Goal: Task Accomplishment & Management: Use online tool/utility

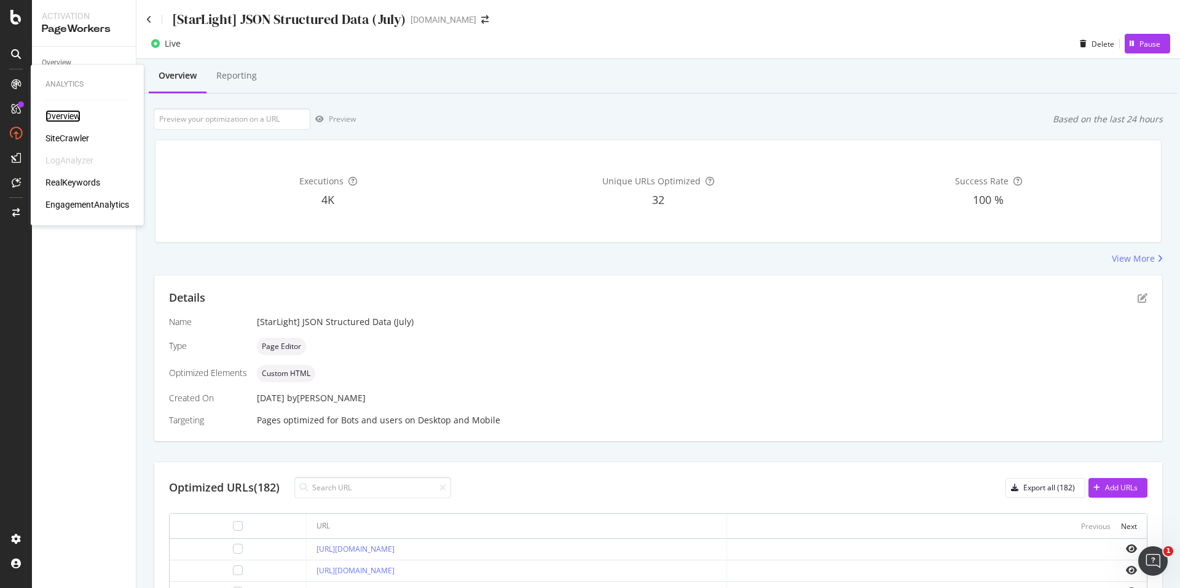
click at [71, 113] on div "Overview" at bounding box center [62, 116] width 35 height 12
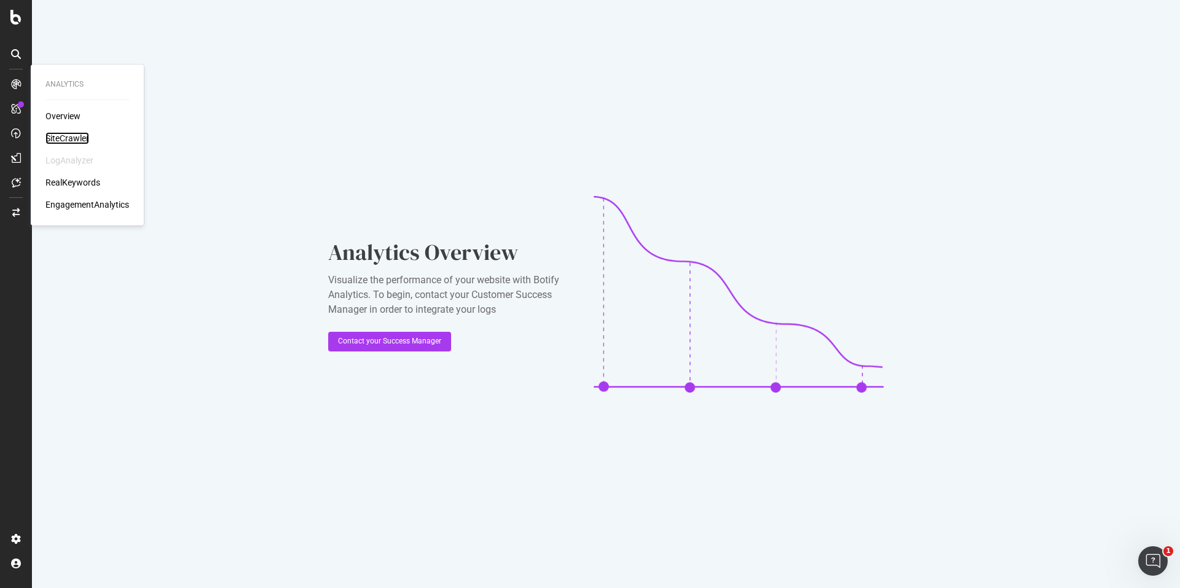
click at [56, 132] on div "SiteCrawler" at bounding box center [67, 138] width 44 height 12
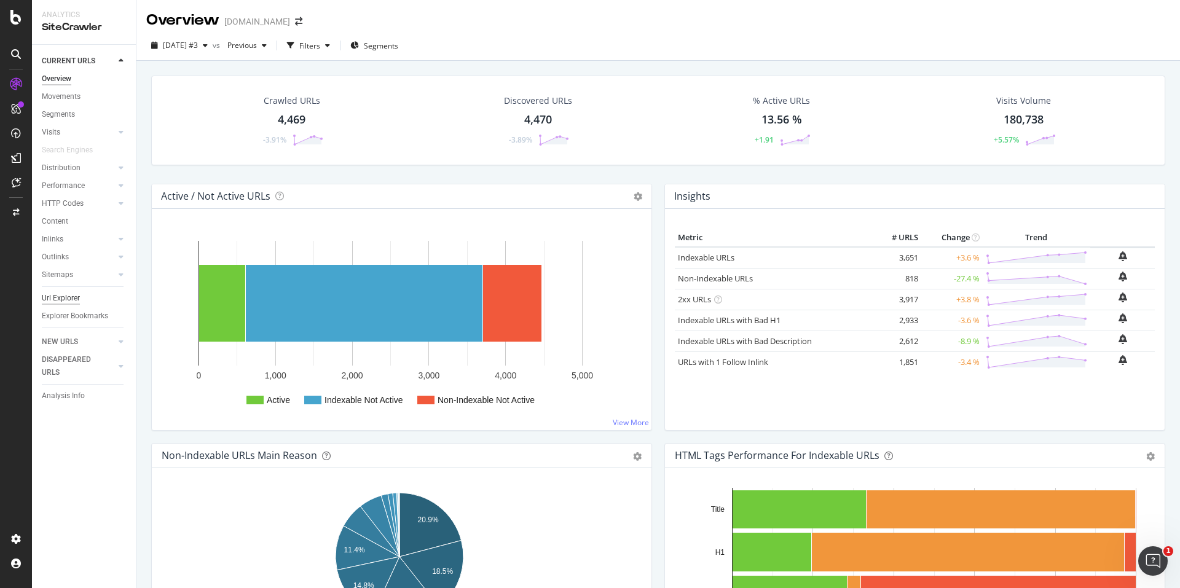
click at [58, 300] on div "Url Explorer" at bounding box center [61, 298] width 38 height 13
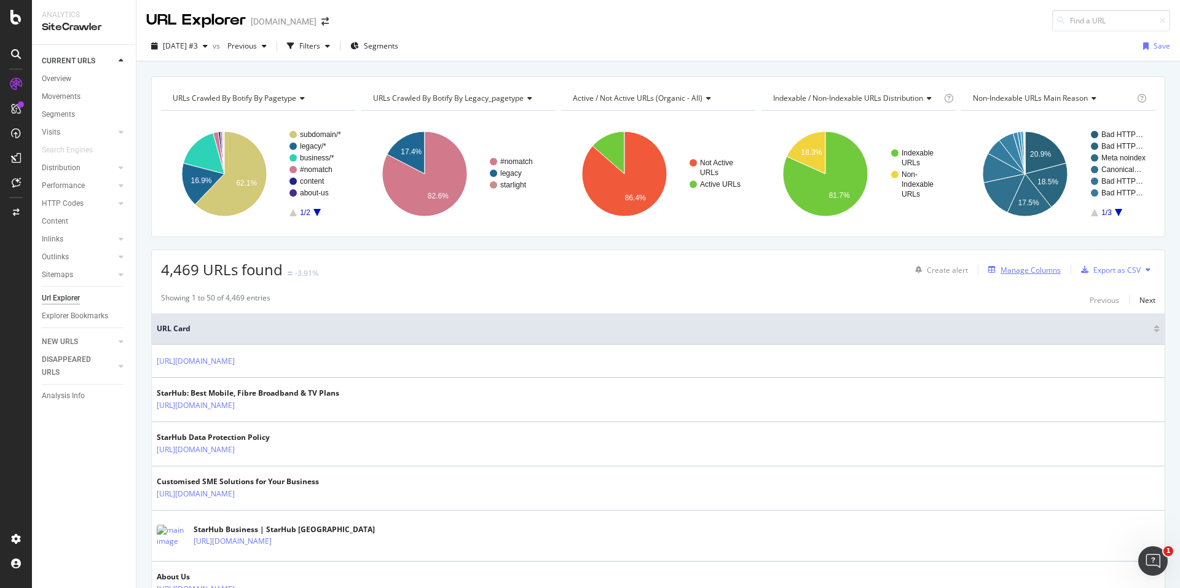
click at [1018, 269] on div "Manage Columns" at bounding box center [1030, 270] width 60 height 10
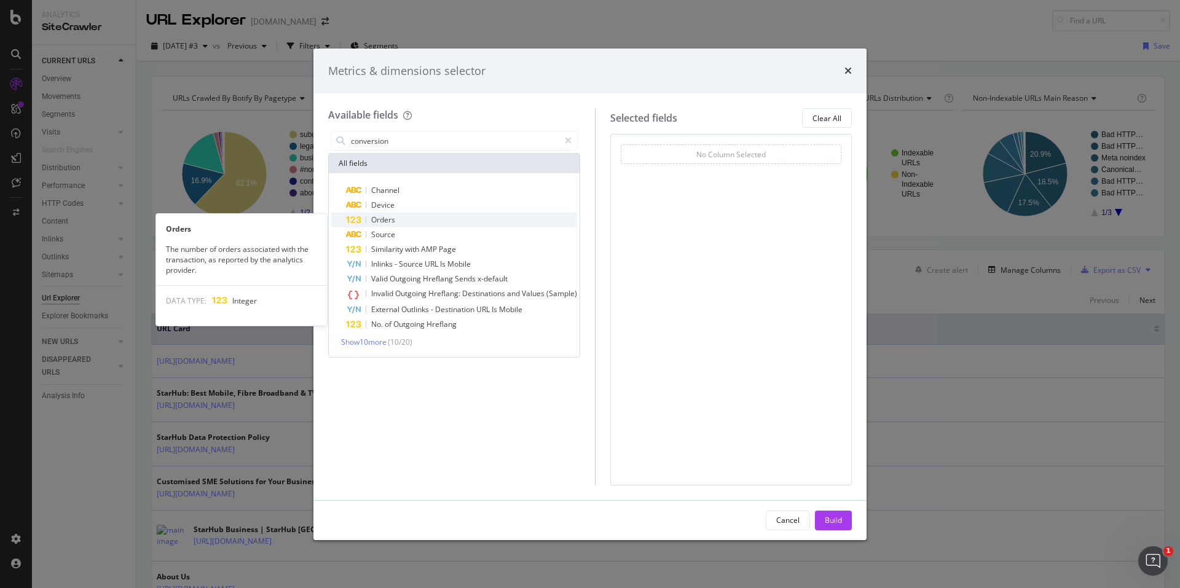
click at [401, 219] on div "Orders" at bounding box center [461, 220] width 231 height 15
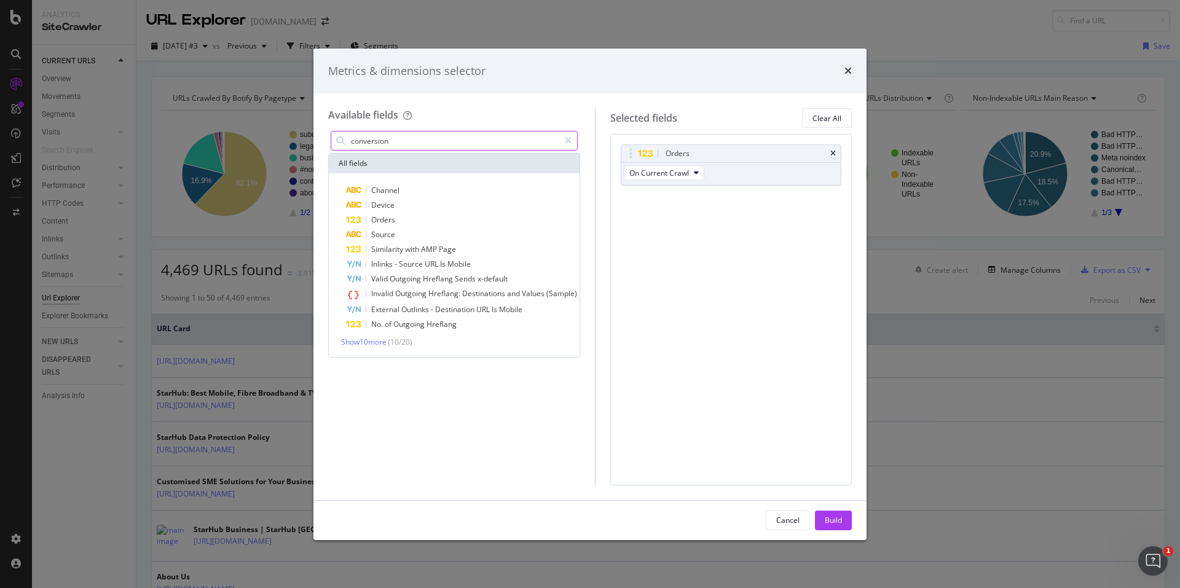
click at [402, 147] on input "conversion" at bounding box center [455, 141] width 210 height 18
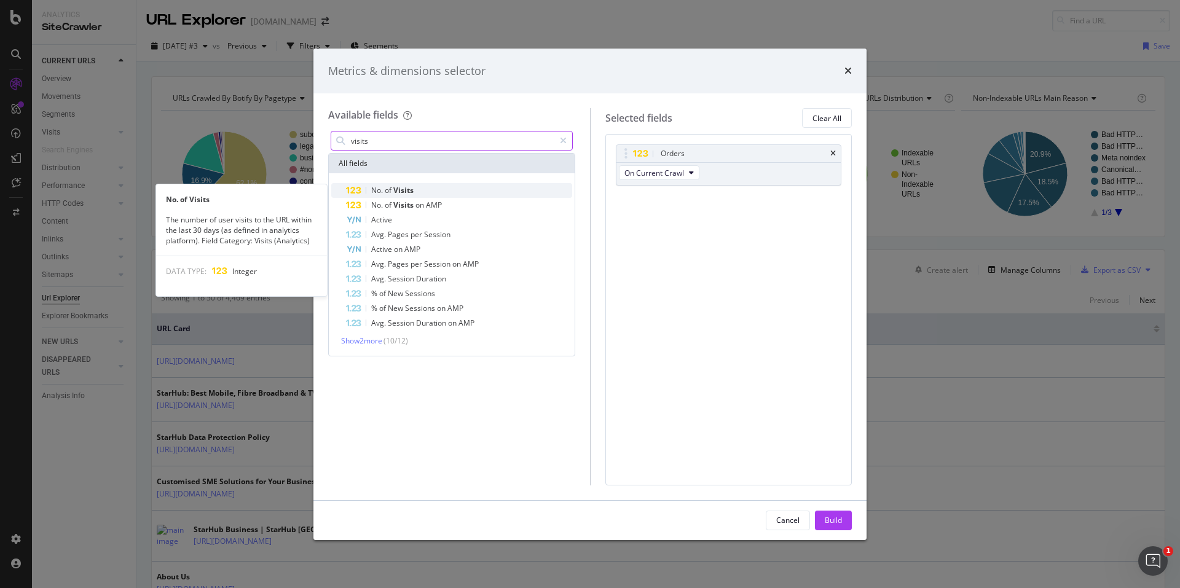
type input "visits"
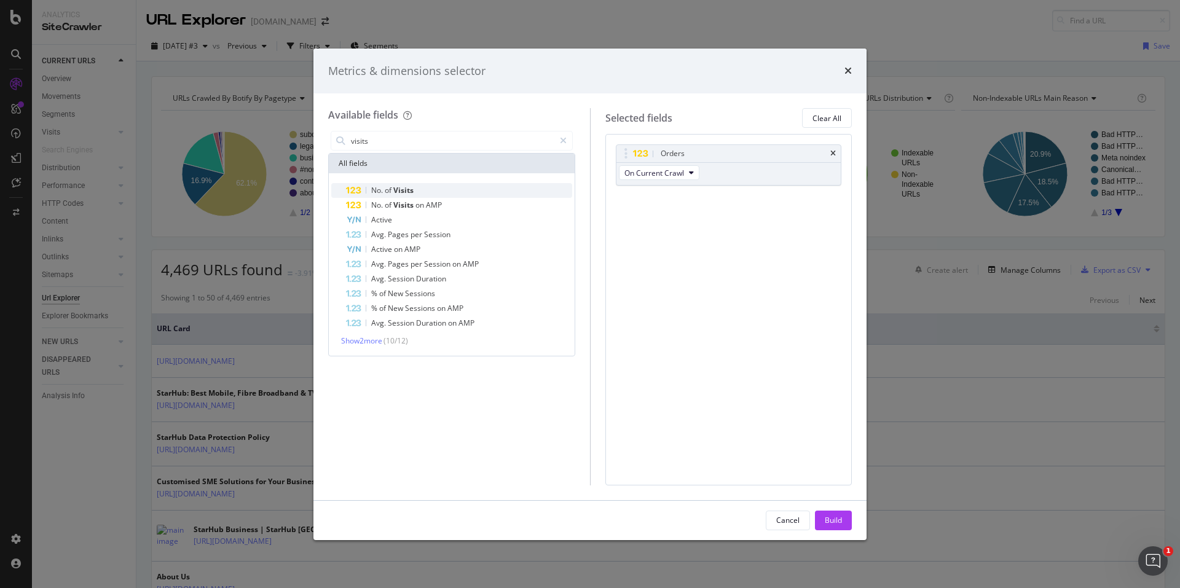
click at [412, 187] on span "Visits" at bounding box center [403, 190] width 20 height 10
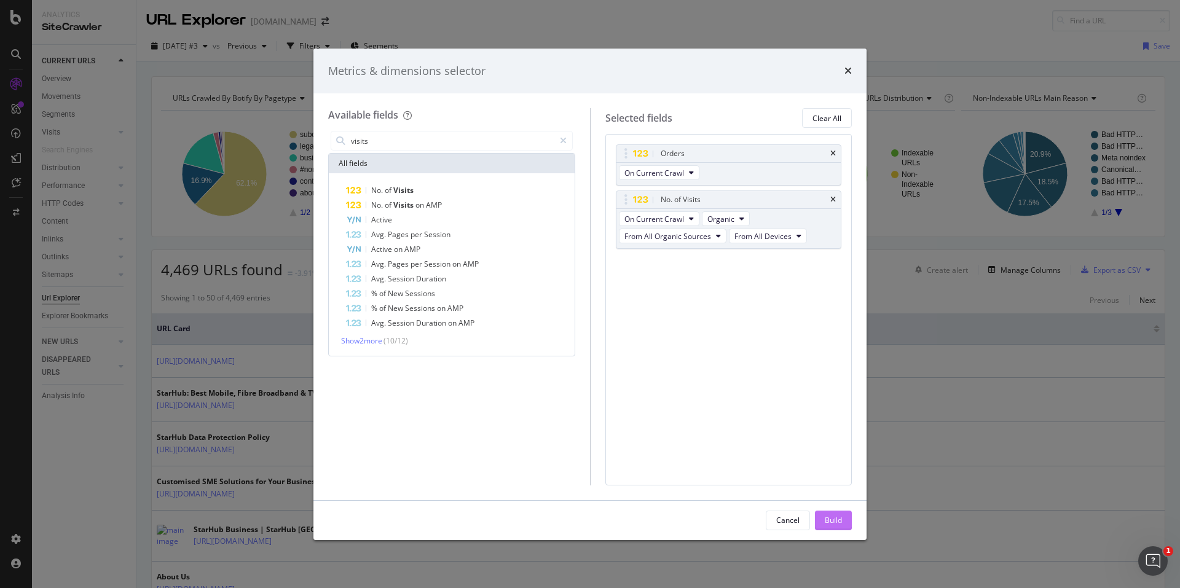
click at [831, 511] on div "Build" at bounding box center [833, 520] width 17 height 18
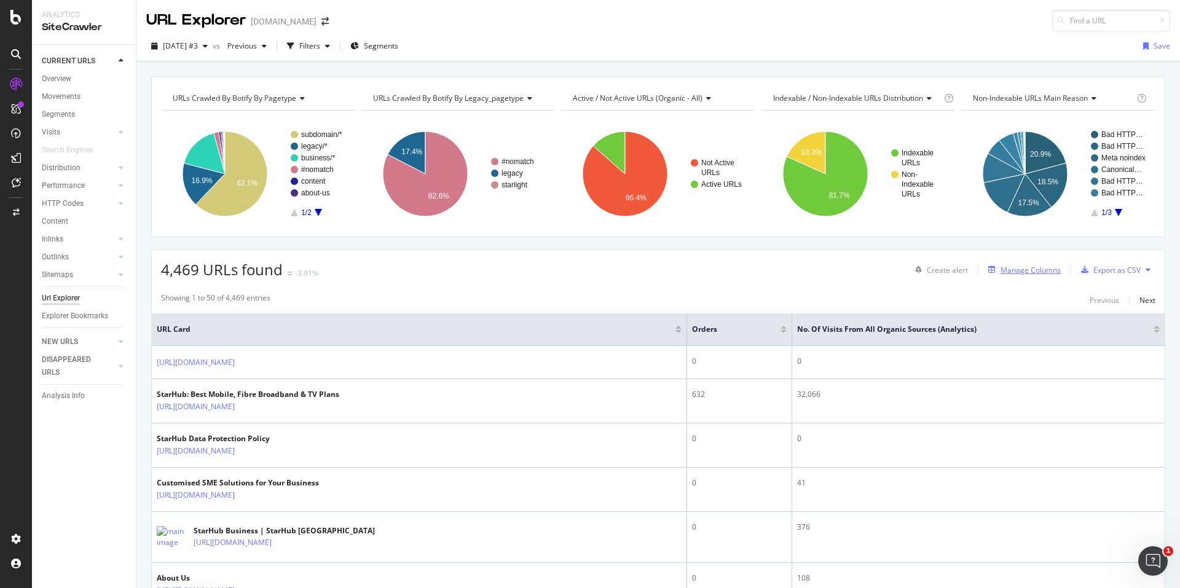
click at [1024, 272] on div "Manage Columns" at bounding box center [1030, 270] width 60 height 10
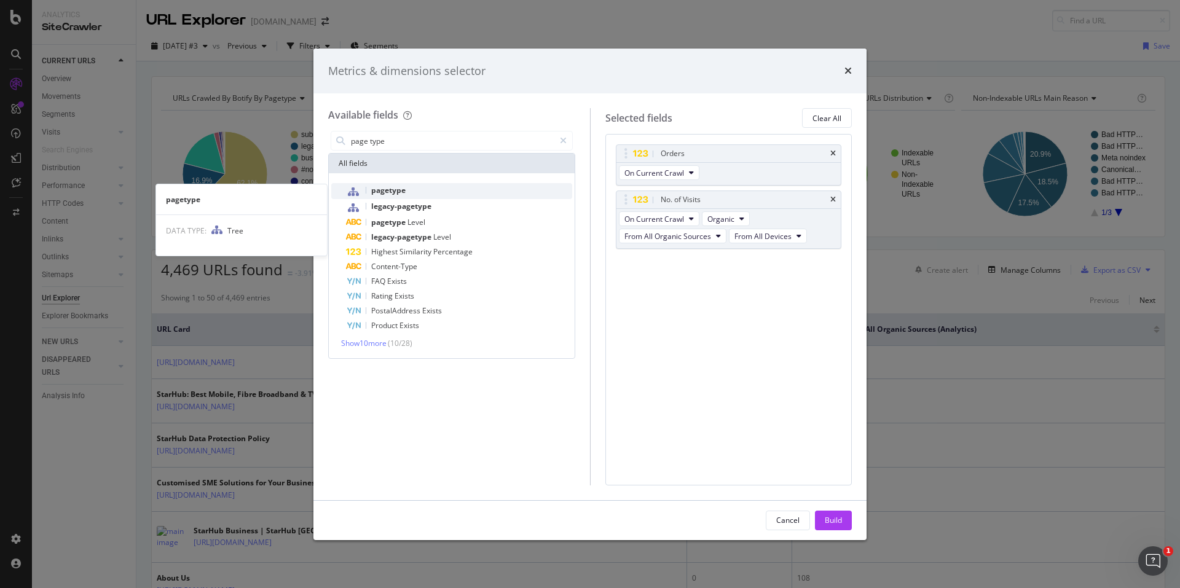
type input "page type"
click at [548, 197] on div "pagetype" at bounding box center [459, 191] width 226 height 16
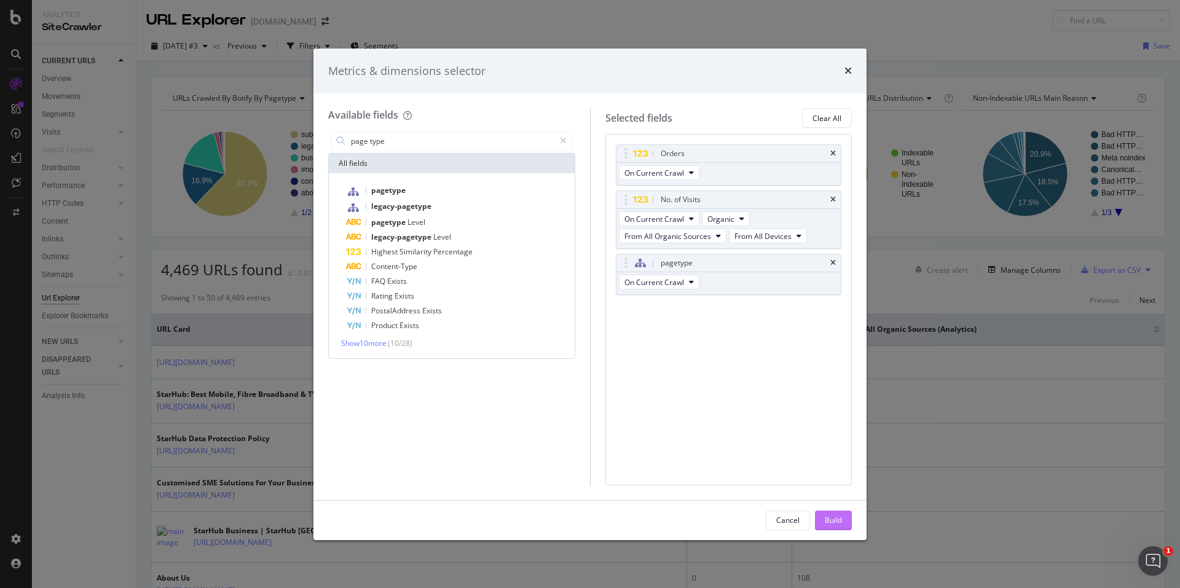
click at [841, 520] on div "Build" at bounding box center [833, 520] width 17 height 10
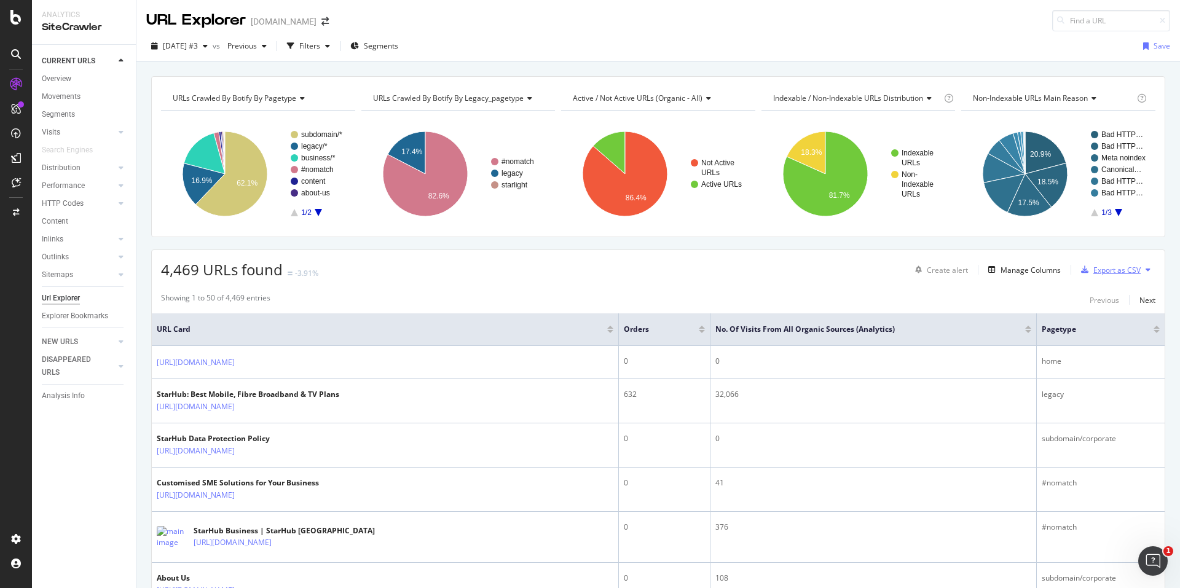
click at [1112, 267] on div "Export as CSV" at bounding box center [1116, 270] width 47 height 10
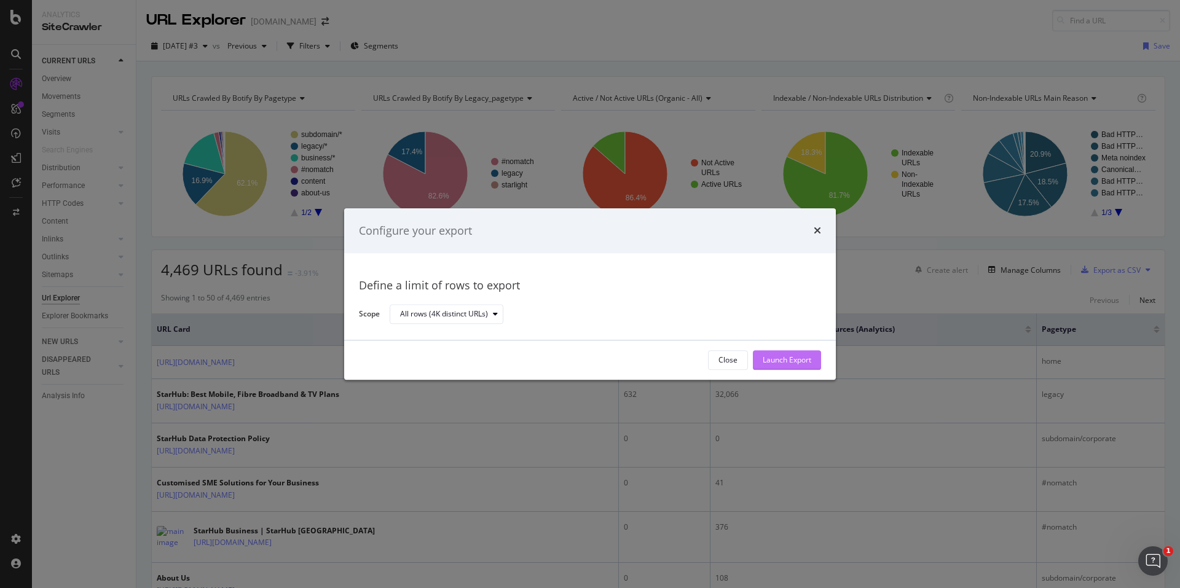
click at [778, 358] on div "Launch Export" at bounding box center [787, 360] width 49 height 10
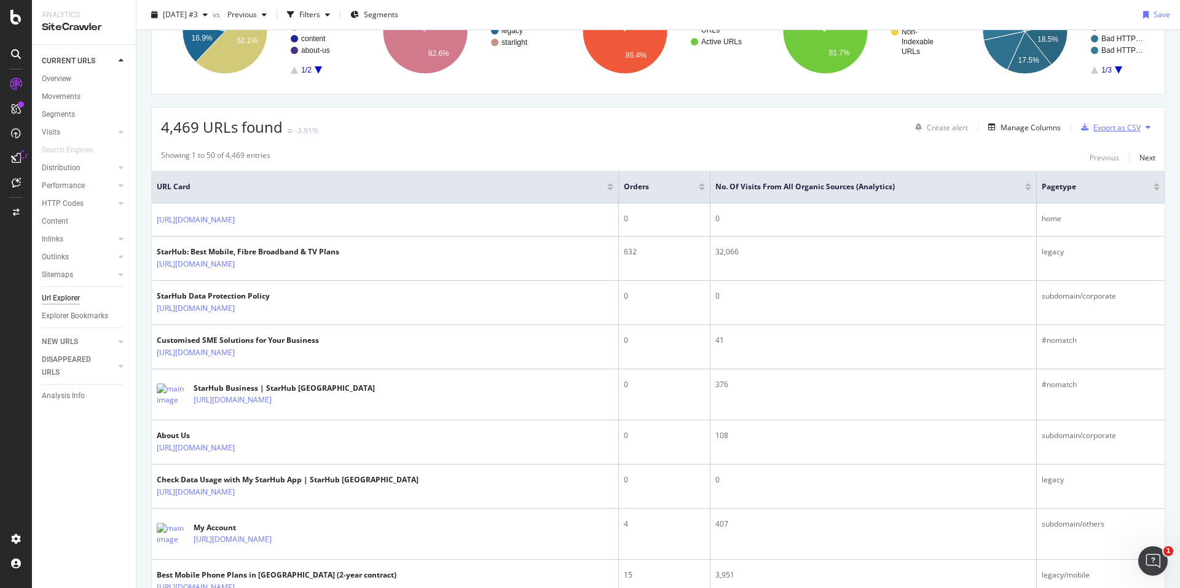
scroll to position [123, 0]
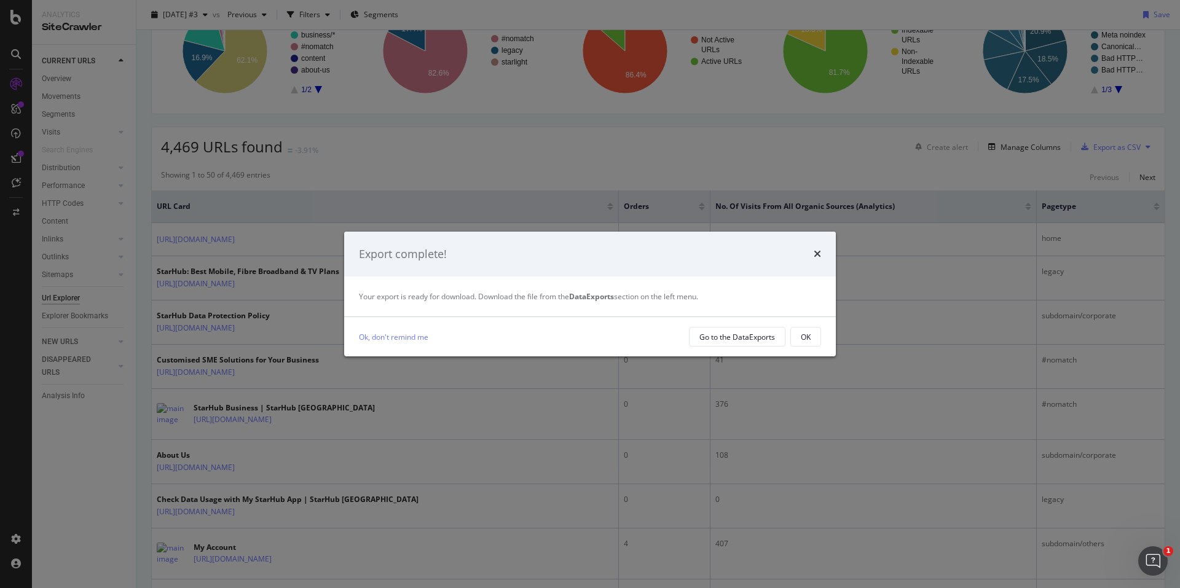
click at [754, 326] on div "Ok, don't remind me Go to the DataExports OK" at bounding box center [590, 336] width 492 height 39
click at [750, 341] on div "Go to the DataExports" at bounding box center [737, 337] width 76 height 10
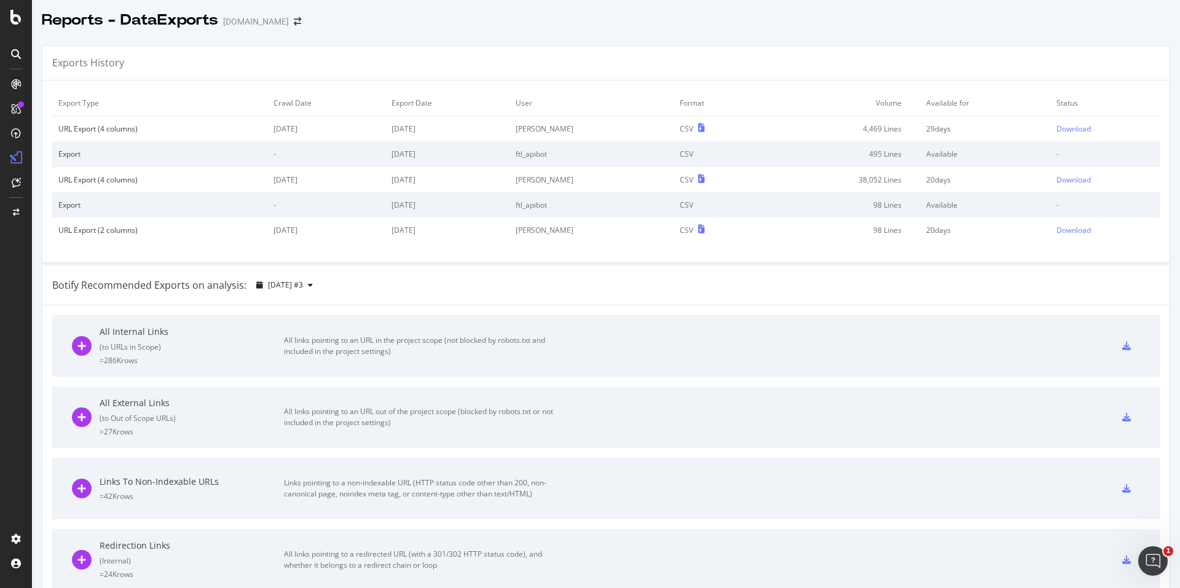
click at [698, 127] on icon at bounding box center [701, 128] width 7 height 9
click at [1056, 125] on div "Download" at bounding box center [1073, 129] width 34 height 10
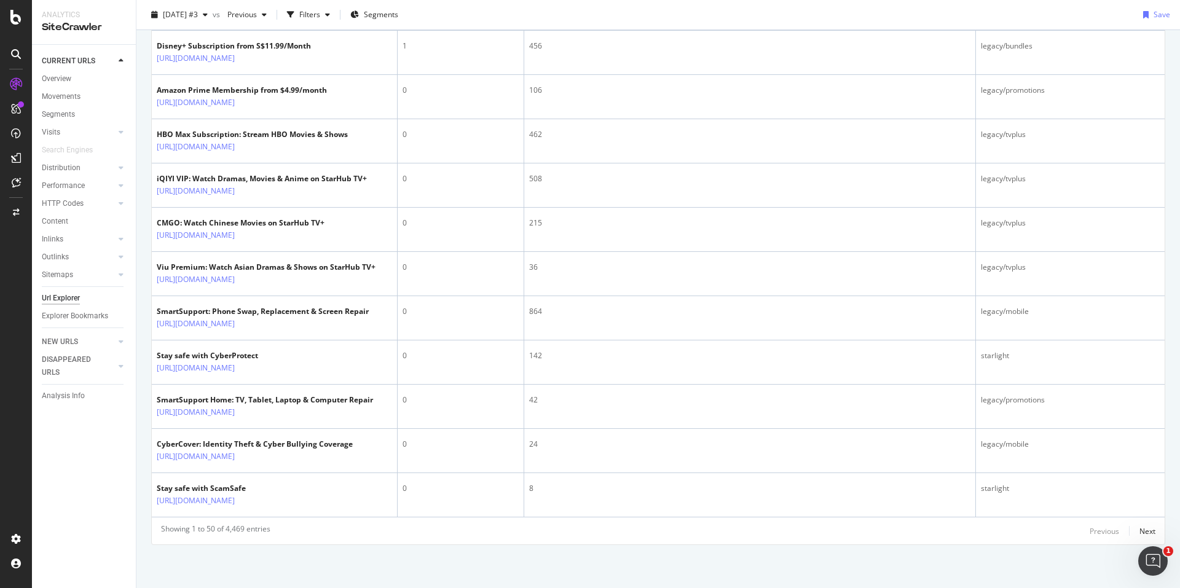
scroll to position [2589, 0]
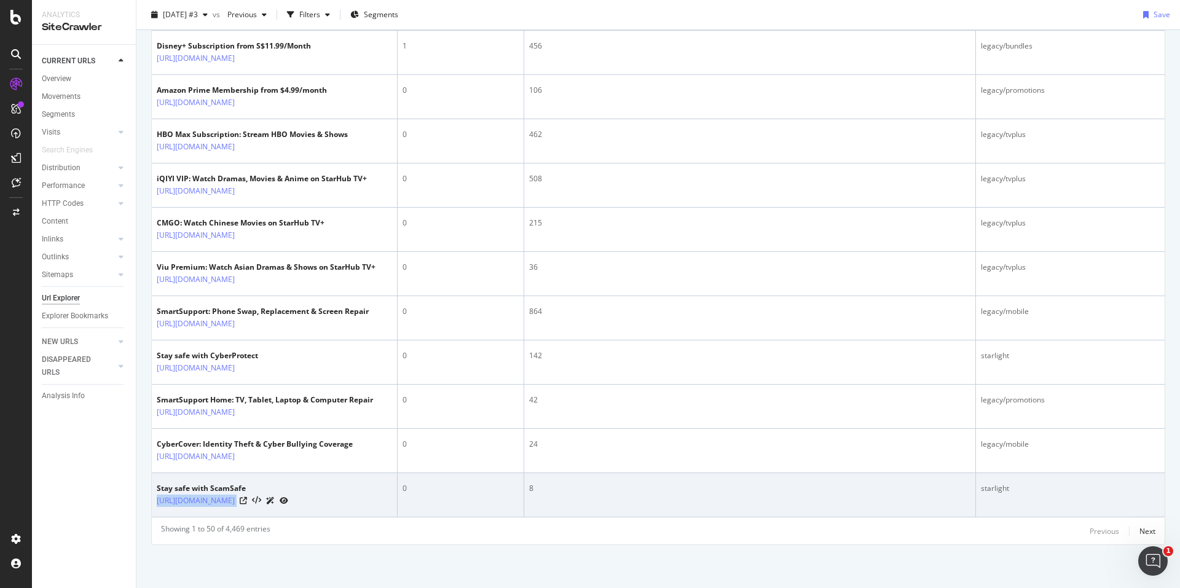
drag, startPoint x: 154, startPoint y: 502, endPoint x: 567, endPoint y: 562, distance: 417.2
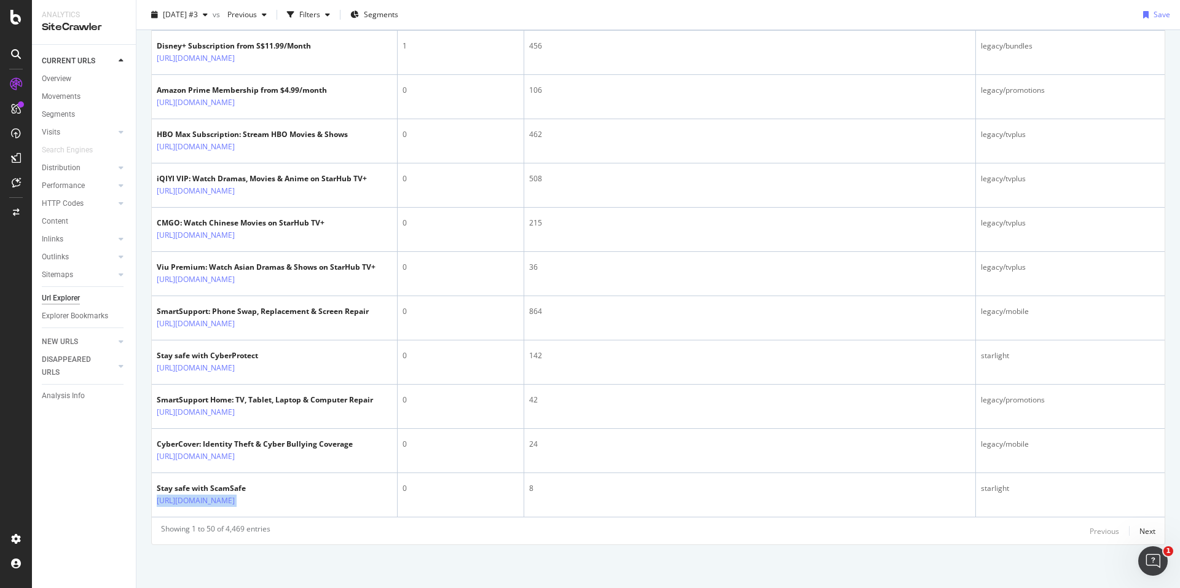
click at [331, 506] on td "Stay safe with ScamSafe https://consumer.starhub.com/personal/scamsafe" at bounding box center [275, 495] width 246 height 44
copy link "https://consumer.starhub.com/personal/scamsafe"
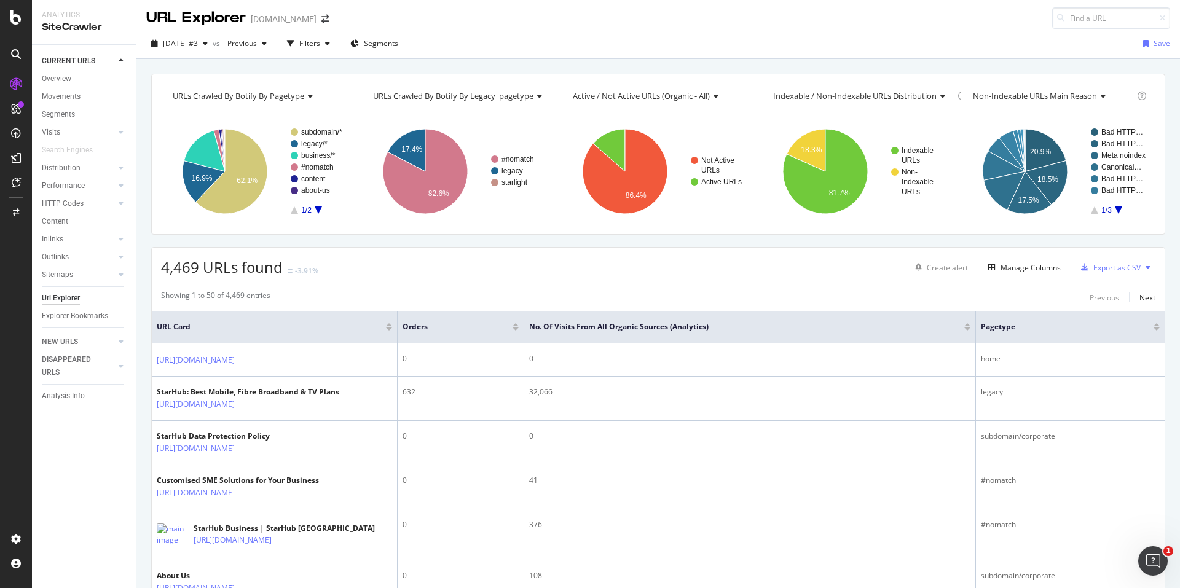
scroll to position [0, 0]
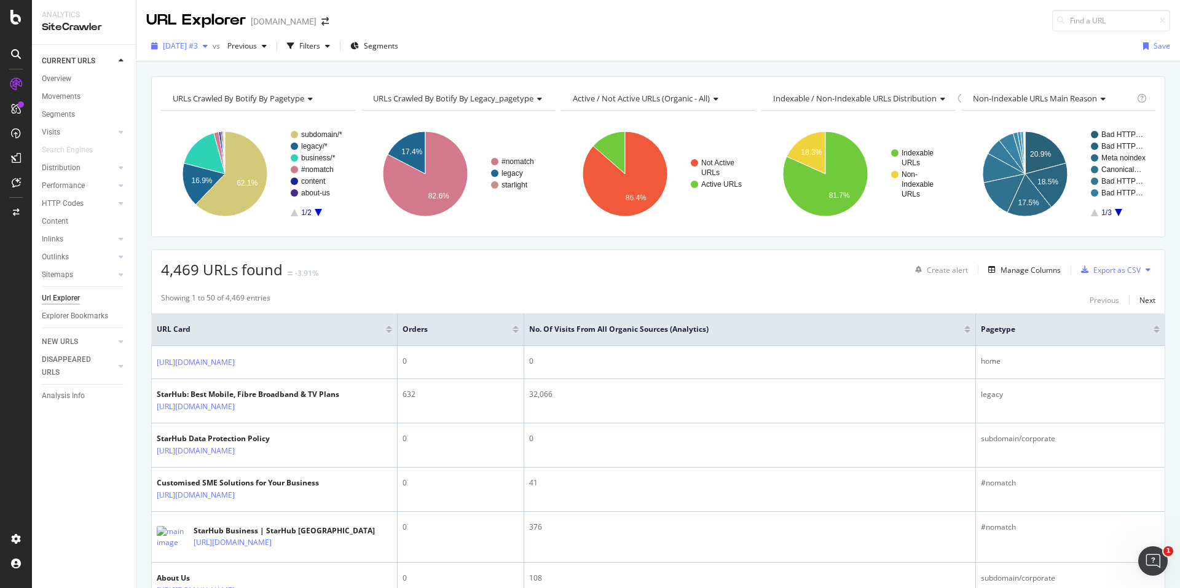
click at [208, 46] on icon "button" at bounding box center [205, 45] width 5 height 7
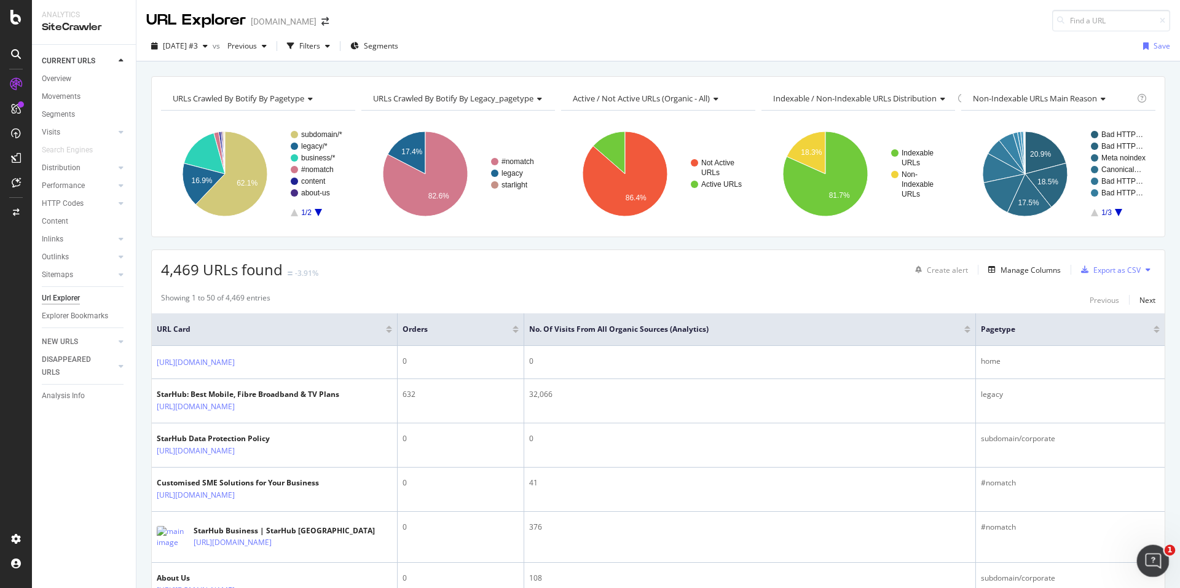
click at [1160, 563] on div "Open Intercom Messenger" at bounding box center [1151, 559] width 41 height 41
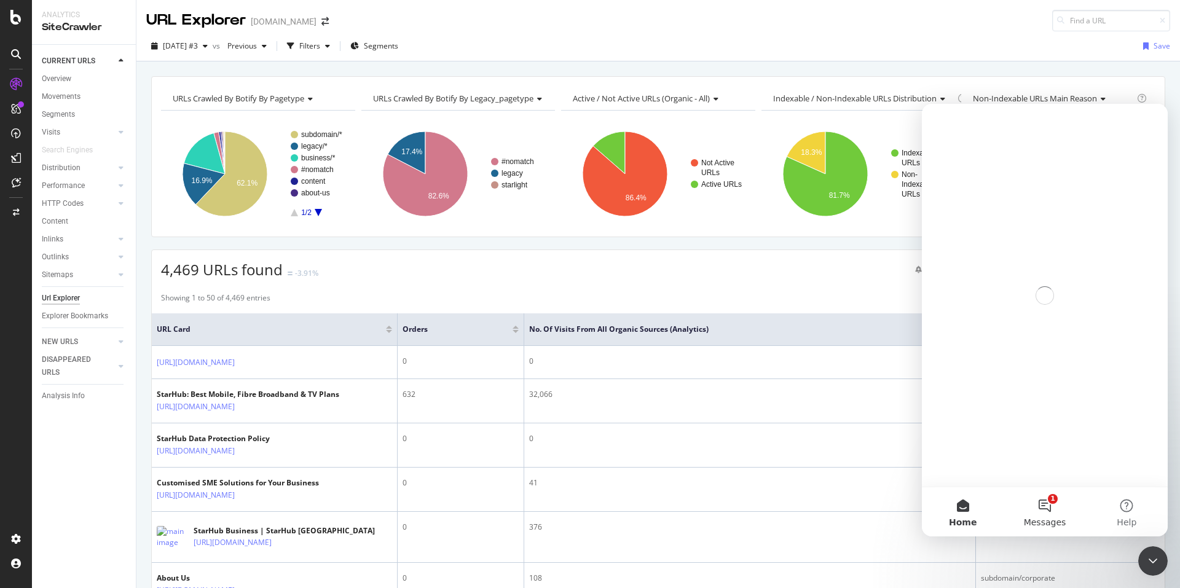
click at [1044, 508] on button "1 Messages" at bounding box center [1044, 511] width 82 height 49
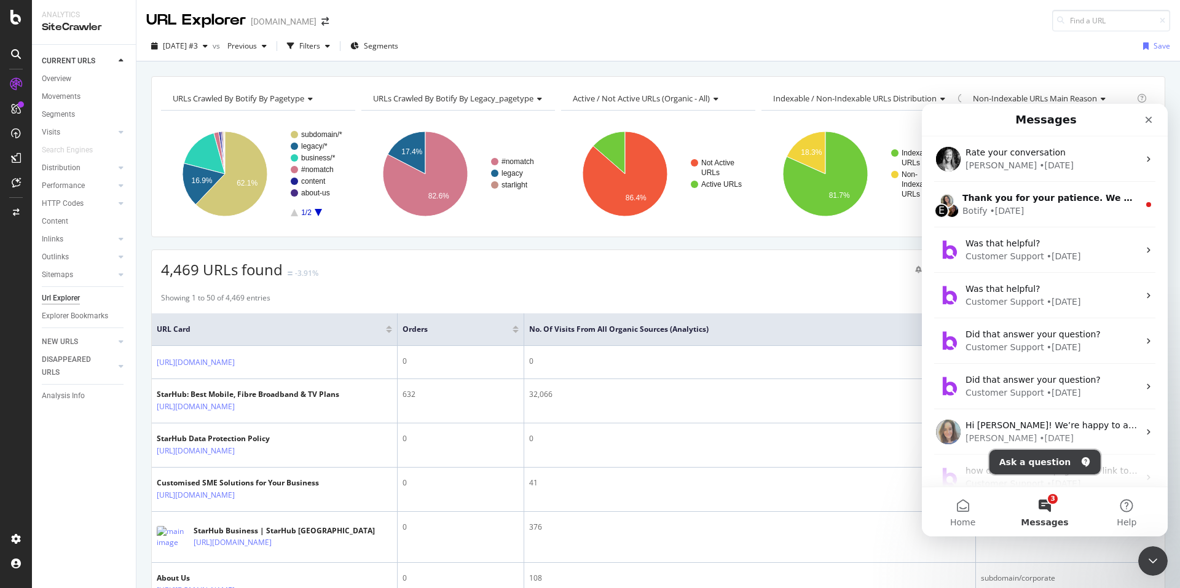
click at [1021, 460] on button "Ask a question" at bounding box center [1044, 462] width 111 height 25
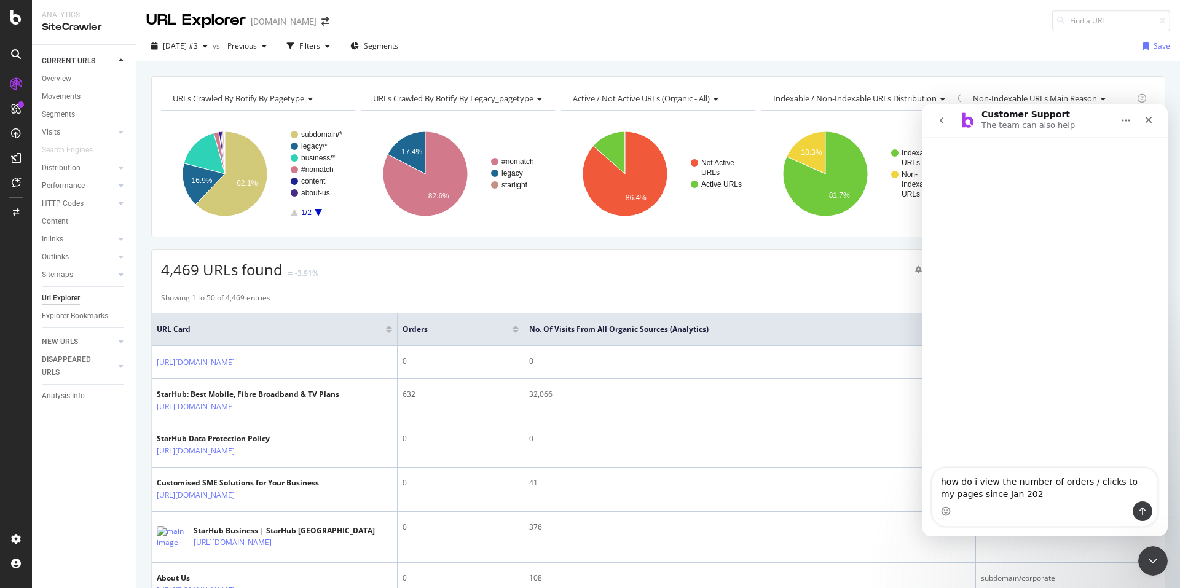
type textarea "how do i view the number of orders / clicks to my pages since Jan 2025"
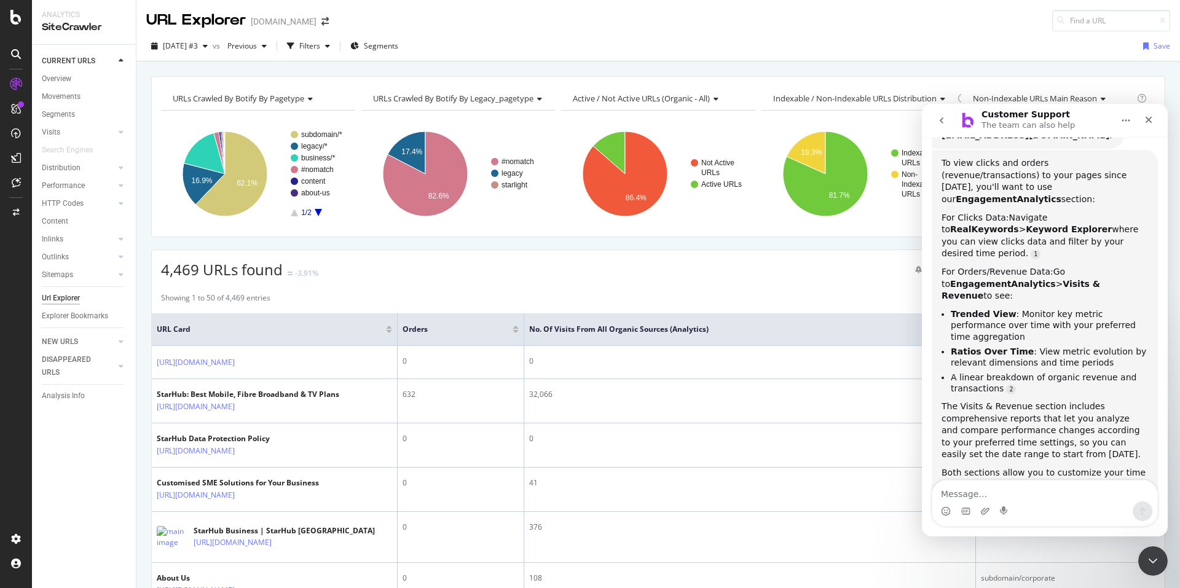
scroll to position [168, 0]
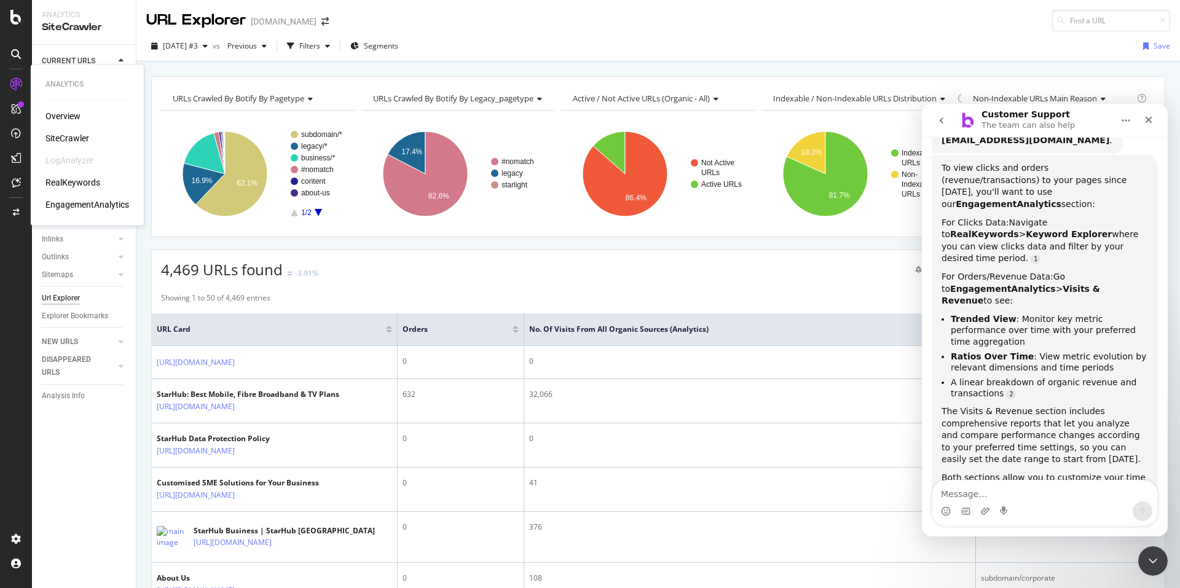
click at [102, 203] on div "EngagementAnalytics" at bounding box center [87, 204] width 84 height 12
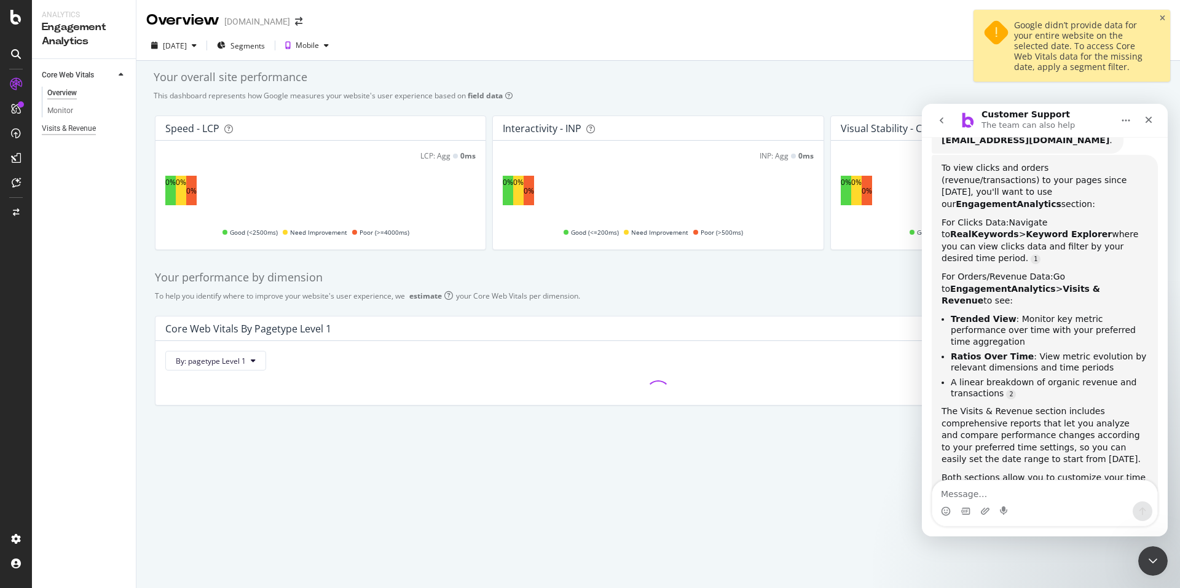
click at [78, 130] on div "Visits & Revenue" at bounding box center [69, 128] width 54 height 13
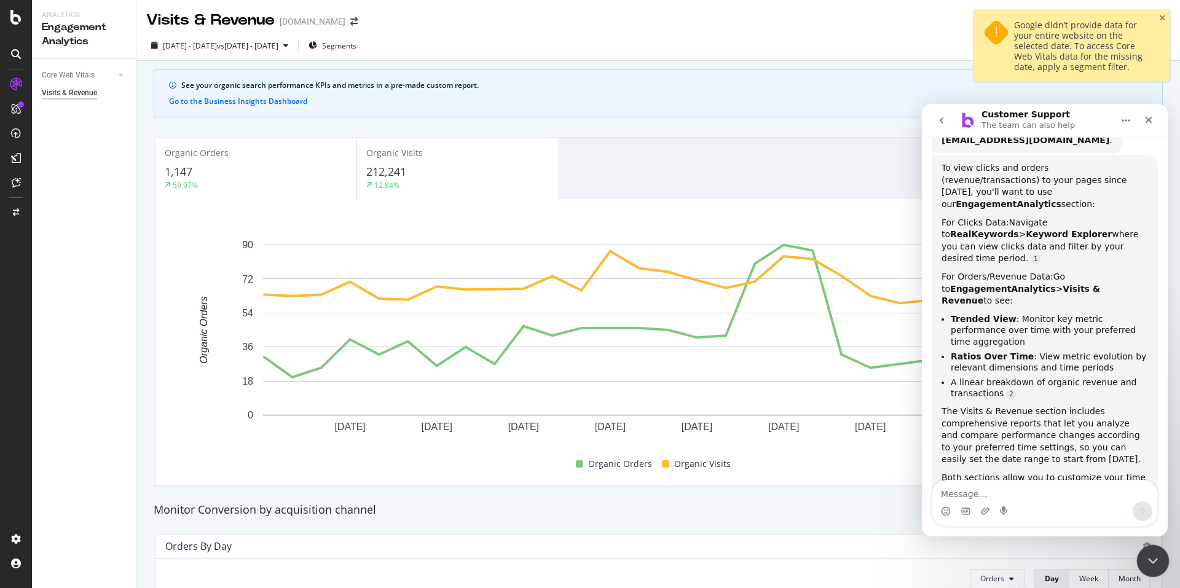
drag, startPoint x: 1152, startPoint y: 558, endPoint x: 1142, endPoint y: 552, distance: 10.7
click at [1152, 557] on icon "Close Intercom Messenger" at bounding box center [1151, 559] width 15 height 15
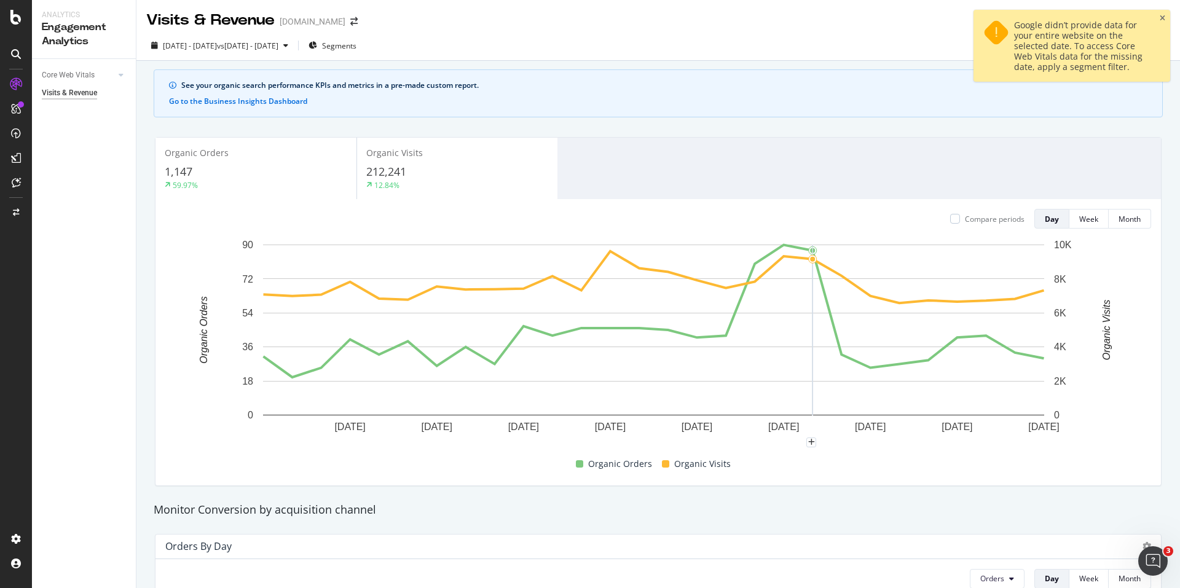
scroll to position [178, 0]
click at [1167, 15] on div "Google didn’t provide data for your entire website on the selected date. To acc…" at bounding box center [1071, 46] width 197 height 72
click at [1164, 16] on icon "close toast" at bounding box center [1163, 18] width 6 height 7
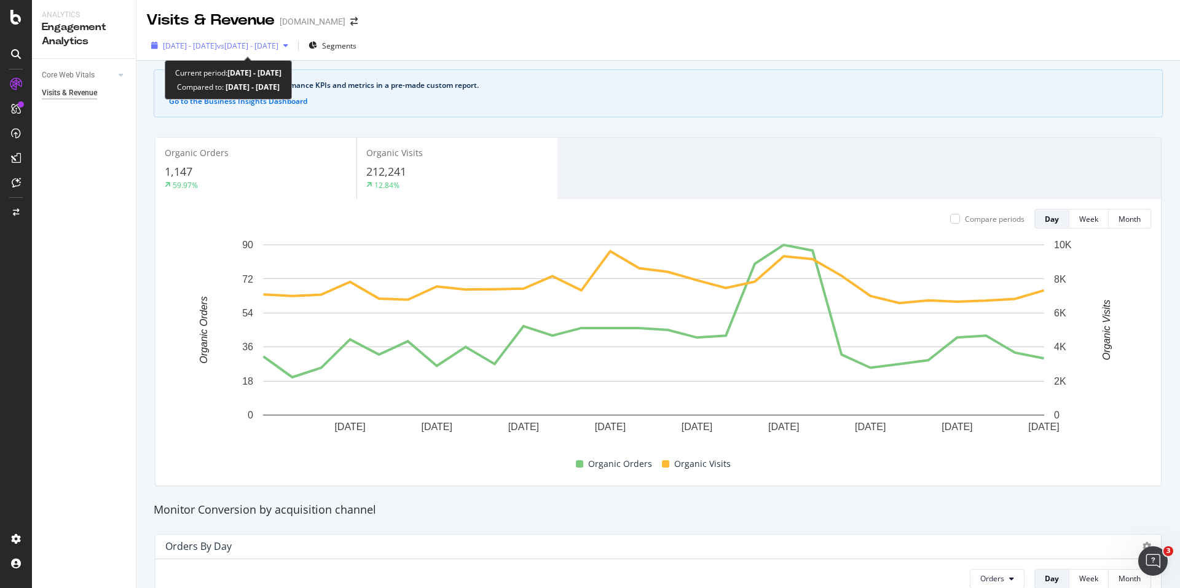
click at [217, 42] on span "2025 Jul. 29th - Aug. 25th" at bounding box center [190, 46] width 54 height 10
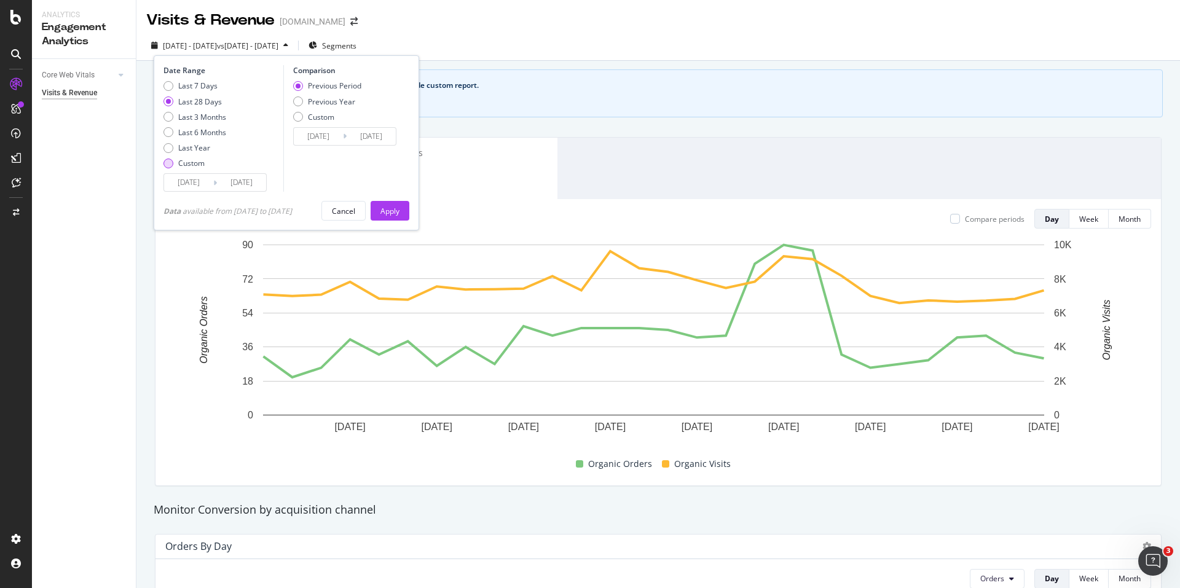
click at [200, 163] on div "Custom" at bounding box center [191, 163] width 26 height 10
click at [194, 175] on input "2025/07/29" at bounding box center [188, 182] width 49 height 17
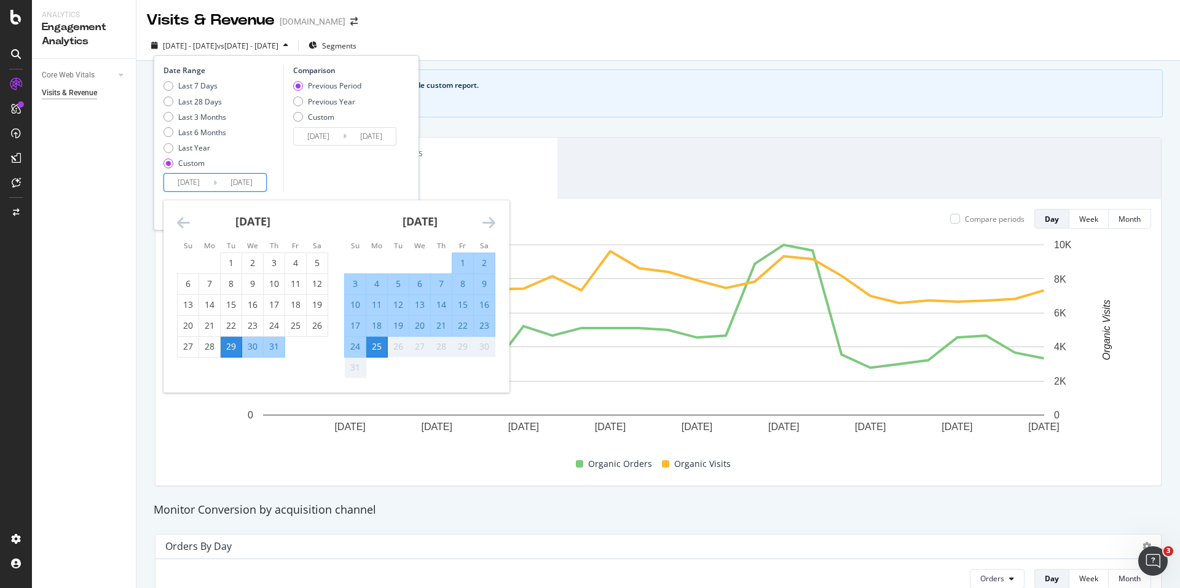
click at [183, 226] on icon "Move backward to switch to the previous month." at bounding box center [183, 222] width 13 height 15
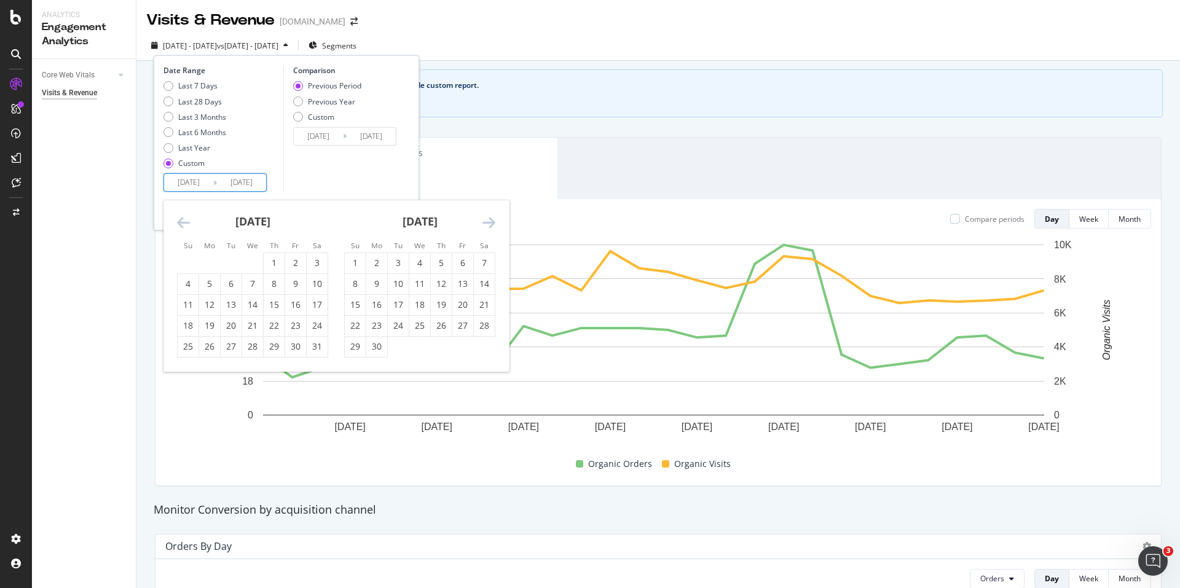
click at [183, 226] on icon "Move backward to switch to the previous month." at bounding box center [183, 222] width 13 height 15
click at [248, 258] on div "1" at bounding box center [252, 263] width 21 height 12
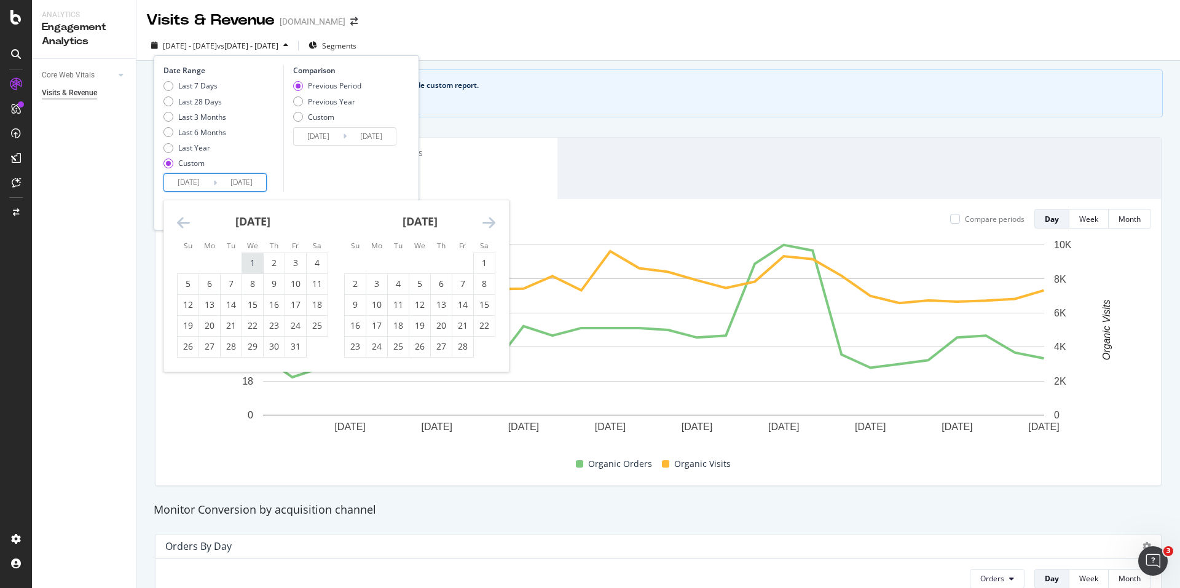
type input "2025/01/01"
type input "2024/05/09"
type input "2024/12/31"
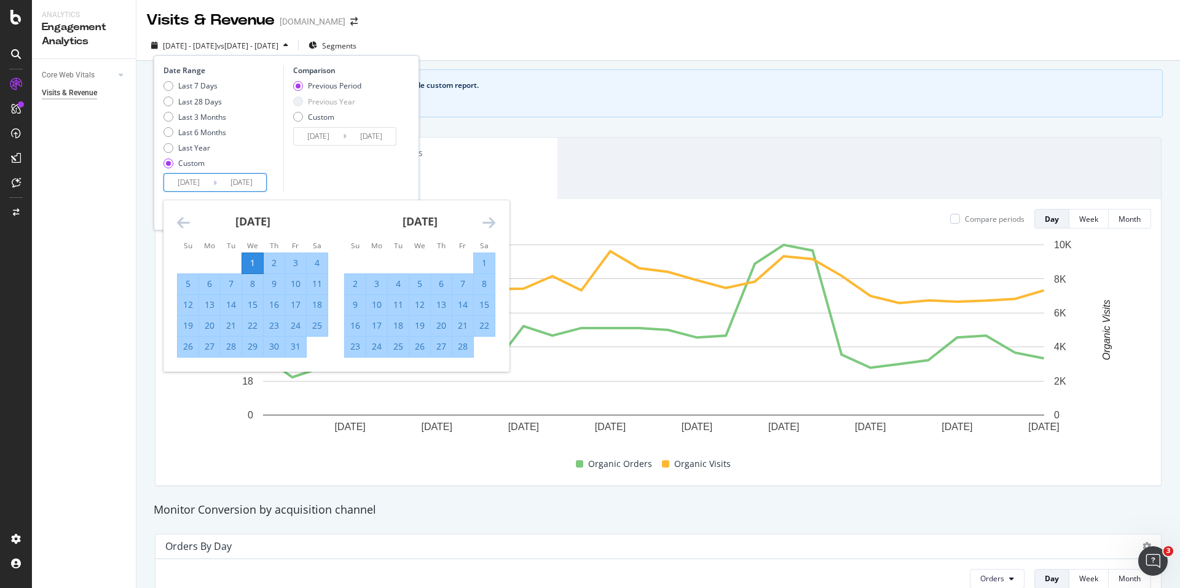
click at [493, 222] on icon "Move forward to switch to the next month." at bounding box center [488, 222] width 13 height 15
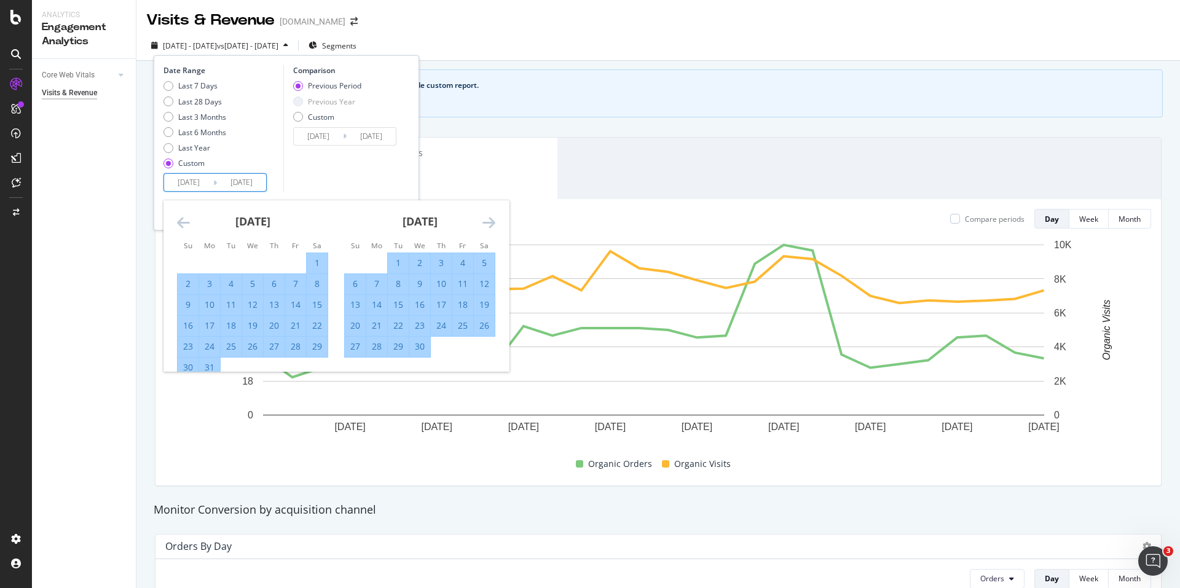
click at [493, 222] on icon "Move forward to switch to the next month." at bounding box center [488, 222] width 13 height 15
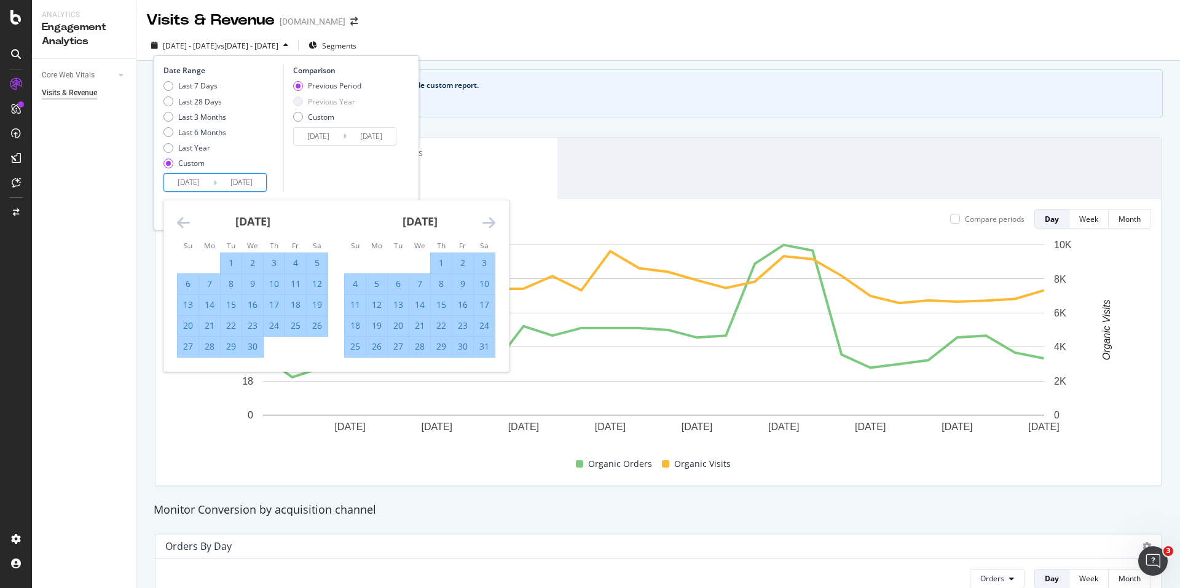
click at [493, 222] on icon "Move forward to switch to the next month." at bounding box center [488, 222] width 13 height 15
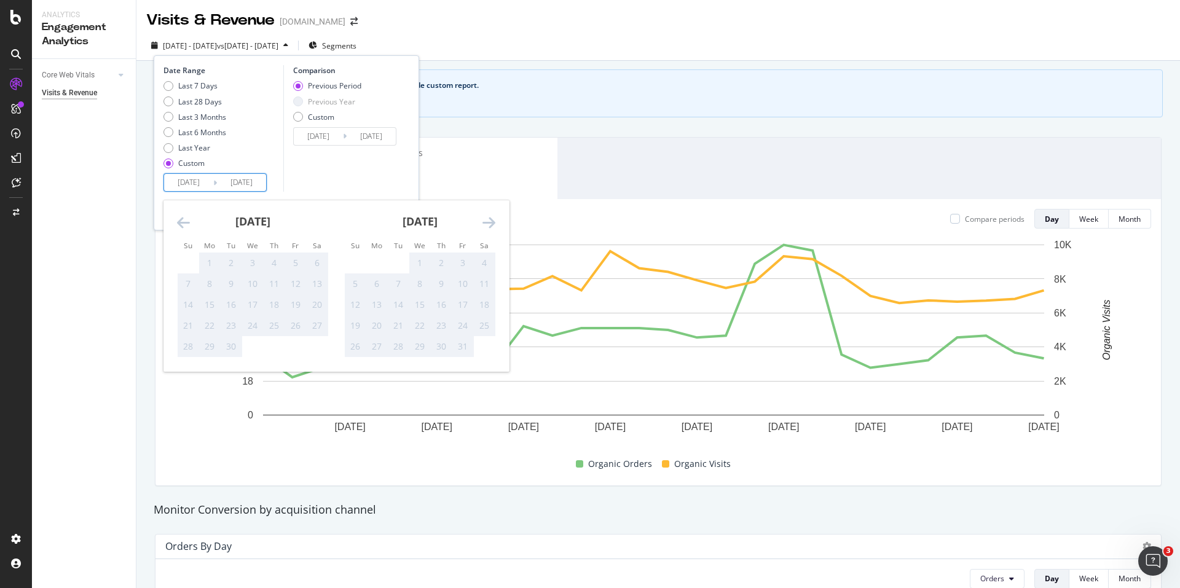
click at [179, 219] on icon "Move backward to switch to the previous month." at bounding box center [183, 222] width 13 height 15
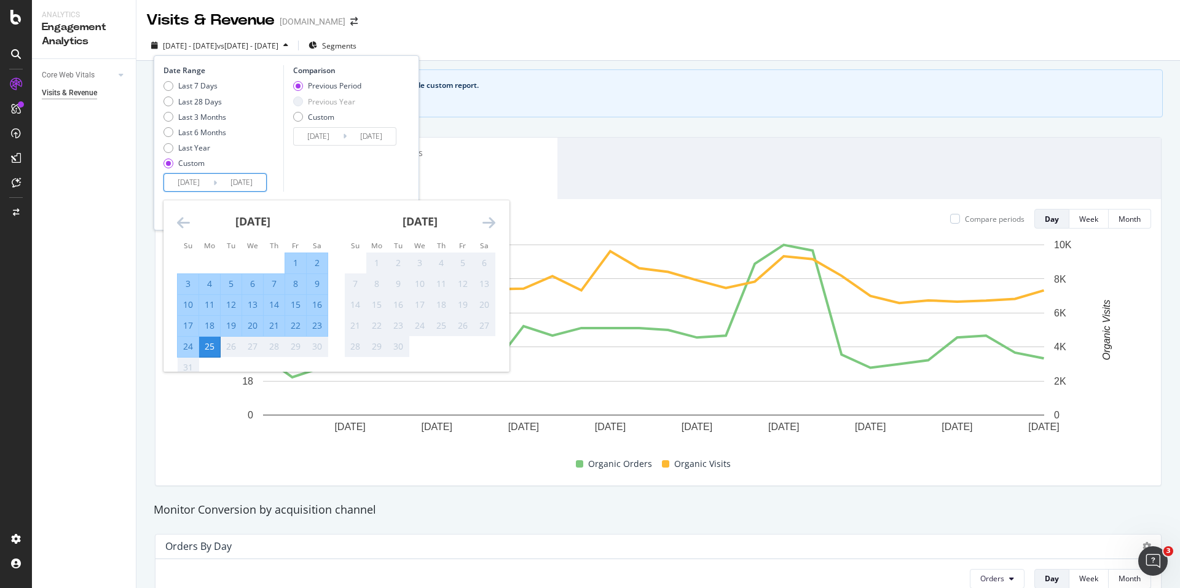
click at [213, 345] on div "25" at bounding box center [209, 346] width 21 height 12
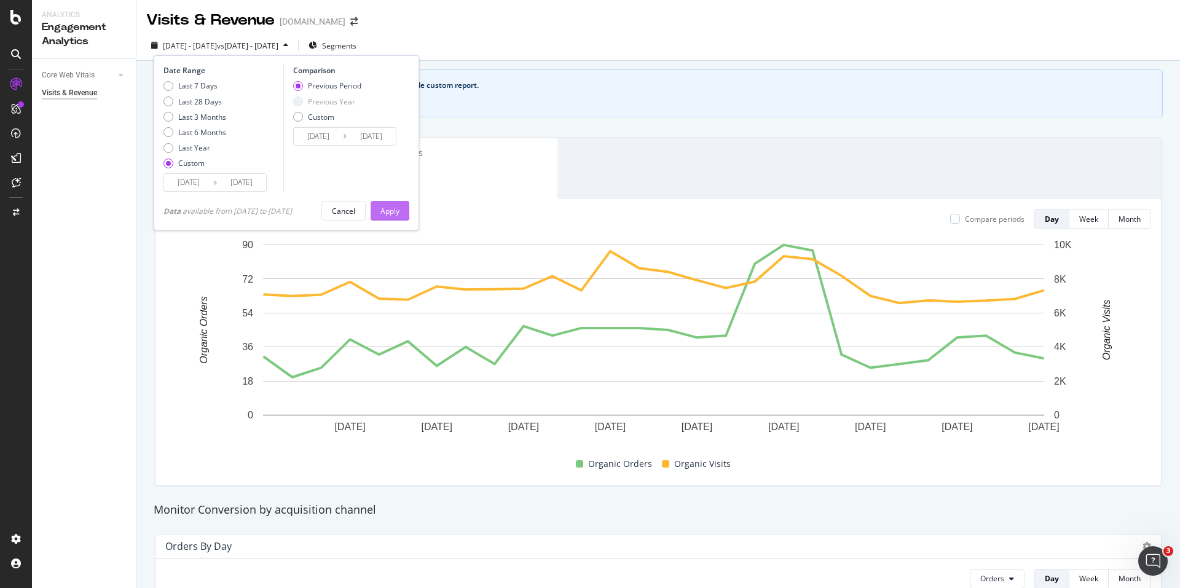
click at [393, 210] on div "Apply" at bounding box center [389, 211] width 19 height 10
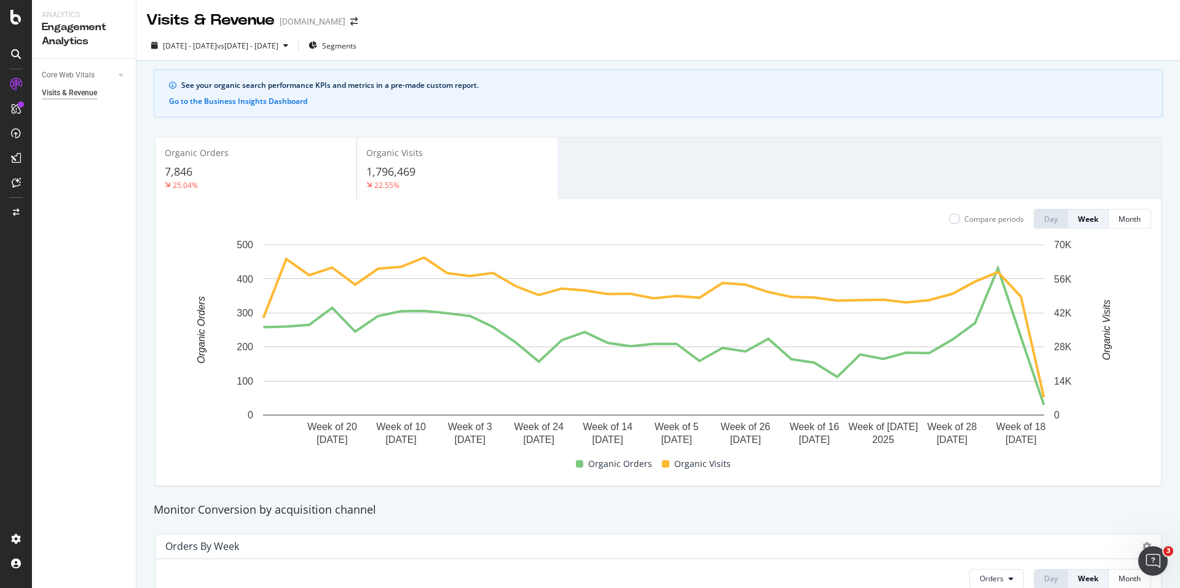
drag, startPoint x: 391, startPoint y: 171, endPoint x: 186, endPoint y: 175, distance: 205.9
drag, startPoint x: 186, startPoint y: 175, endPoint x: 114, endPoint y: 302, distance: 146.1
click at [114, 302] on div "Core Web Vitals Overview Monitor Visits & Revenue" at bounding box center [84, 323] width 104 height 529
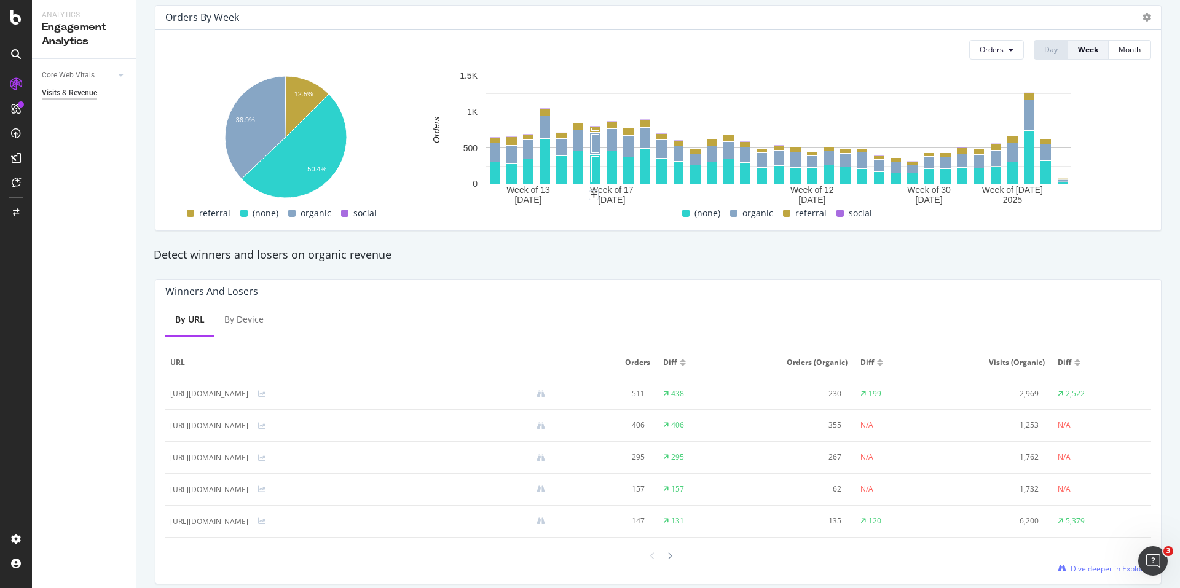
scroll to position [578, 0]
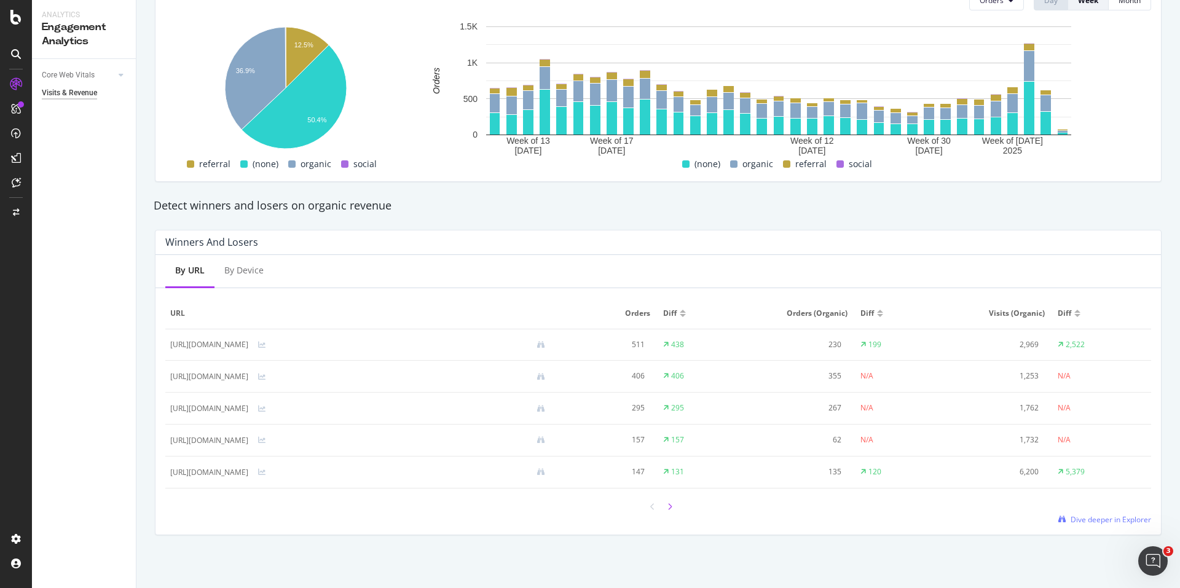
click at [667, 504] on icon at bounding box center [669, 506] width 5 height 7
click at [647, 503] on div at bounding box center [652, 506] width 11 height 17
click at [1103, 519] on span "Dive deeper in Explorer" at bounding box center [1110, 519] width 80 height 10
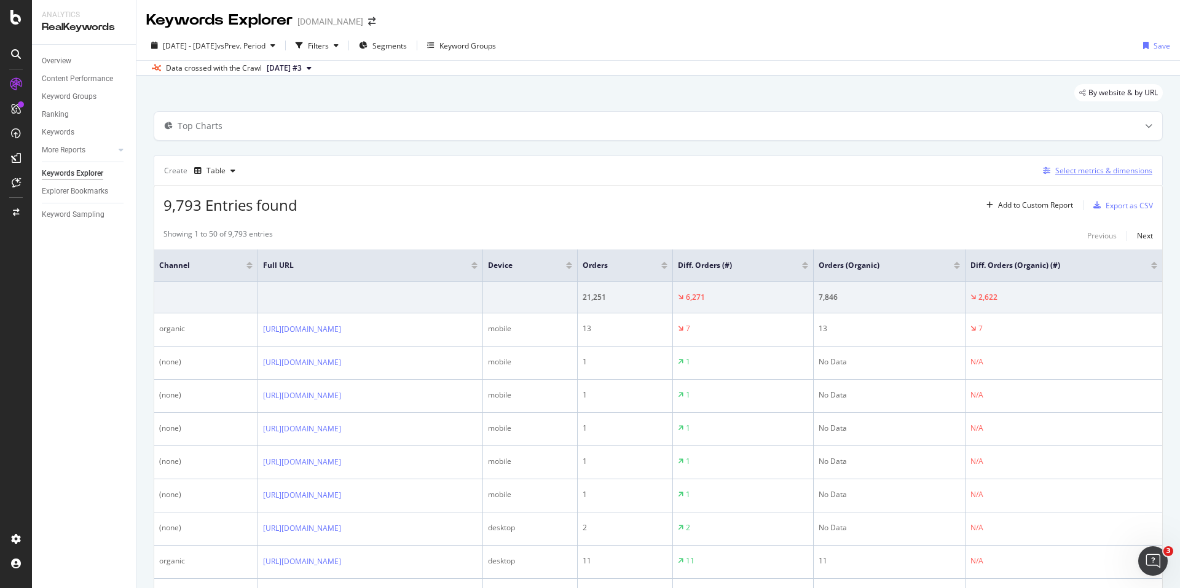
click at [1113, 170] on div "Select metrics & dimensions" at bounding box center [1103, 170] width 97 height 10
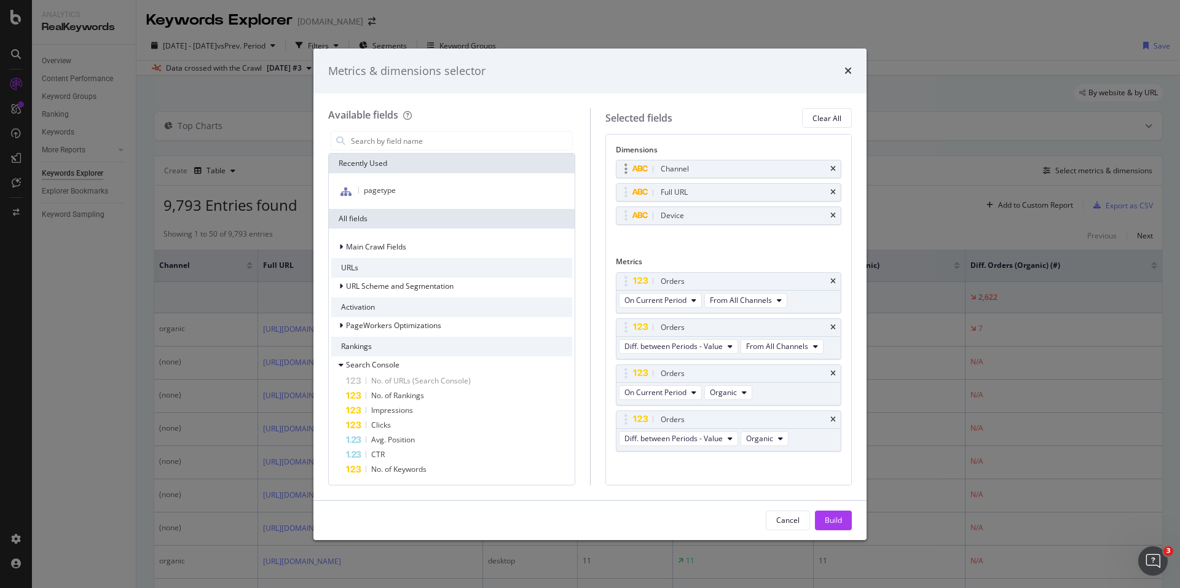
click at [761, 175] on div "Channel" at bounding box center [743, 169] width 170 height 12
click at [732, 171] on div "Channel" at bounding box center [743, 169] width 170 height 12
click at [622, 167] on div "modal" at bounding box center [626, 169] width 14 height 12
click at [624, 168] on icon "modal" at bounding box center [625, 169] width 3 height 12
click at [762, 345] on span "From All Channels" at bounding box center [777, 346] width 62 height 10
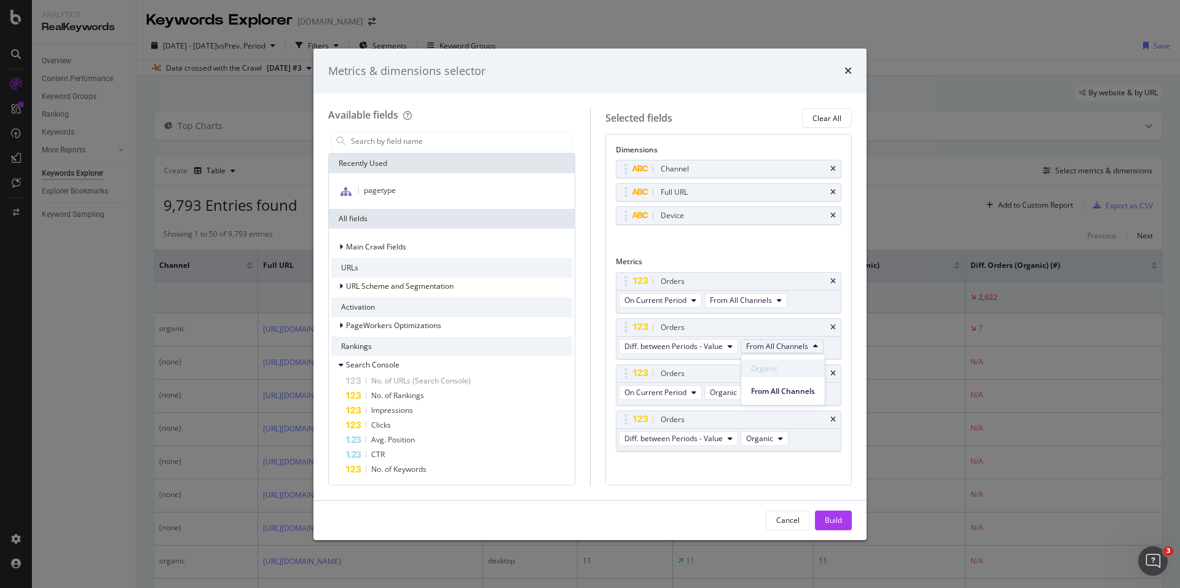
click at [782, 372] on span "Organic" at bounding box center [783, 368] width 64 height 11
click at [671, 477] on div "Dimensions Channel Full URL Device You can use this field as a dimension Metric…" at bounding box center [728, 309] width 247 height 351
click at [783, 517] on div "Cancel" at bounding box center [787, 520] width 23 height 10
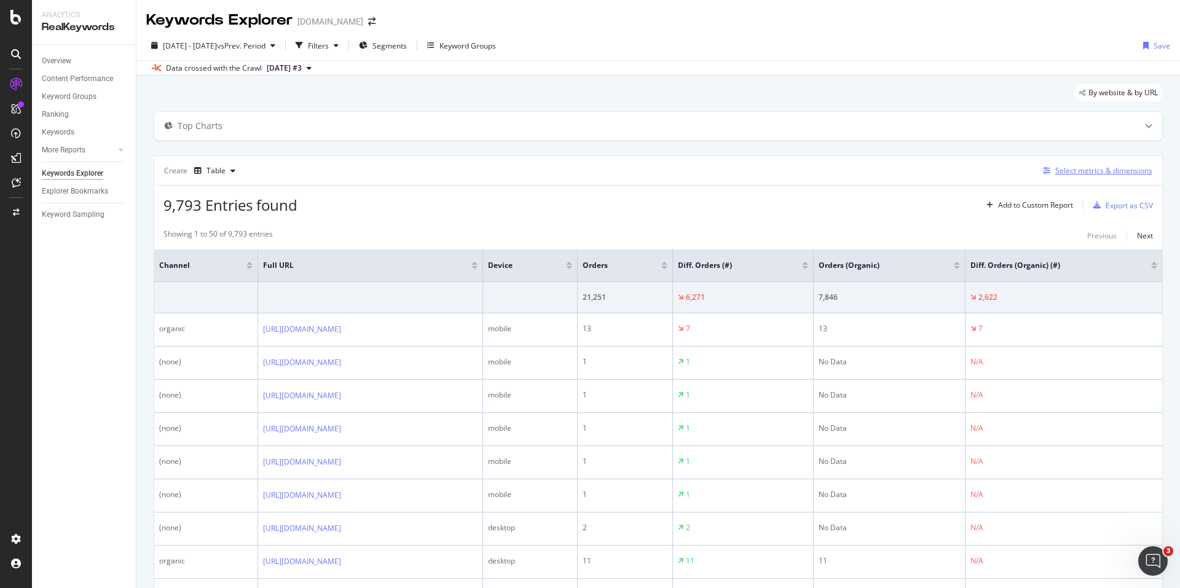
click at [1100, 171] on div "Select metrics & dimensions" at bounding box center [1103, 170] width 97 height 10
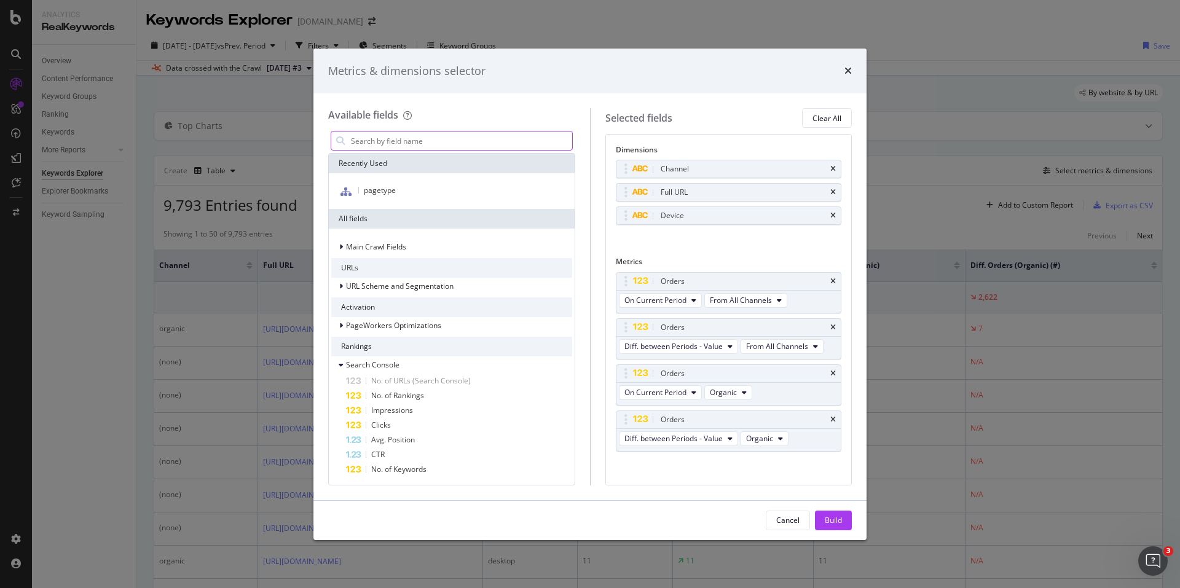
click at [407, 143] on input "modal" at bounding box center [461, 141] width 222 height 18
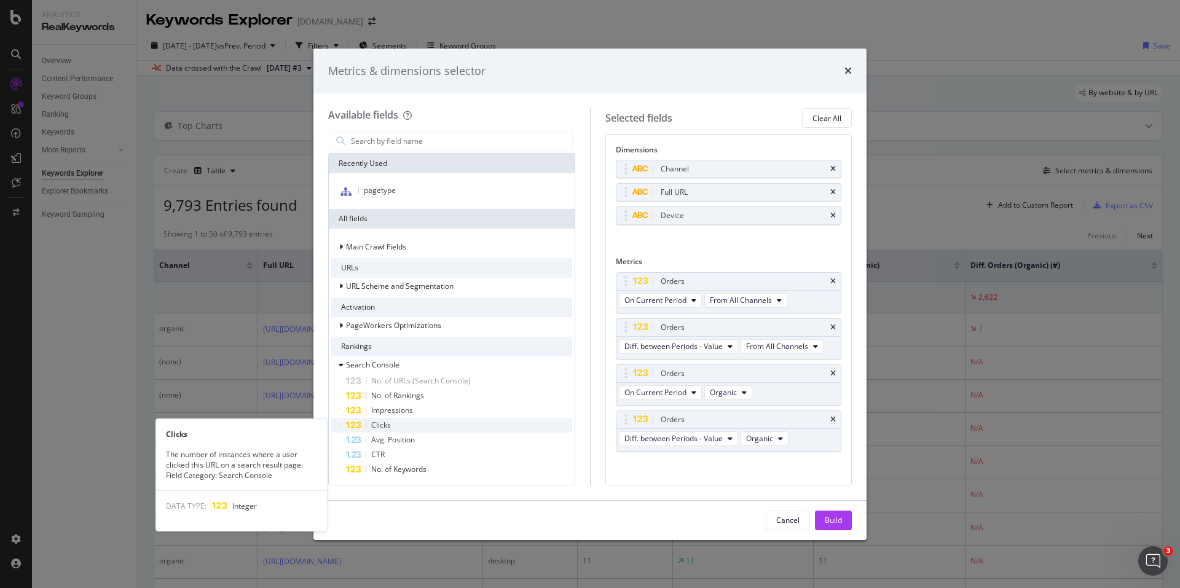
click at [462, 423] on div "Clicks" at bounding box center [459, 425] width 226 height 15
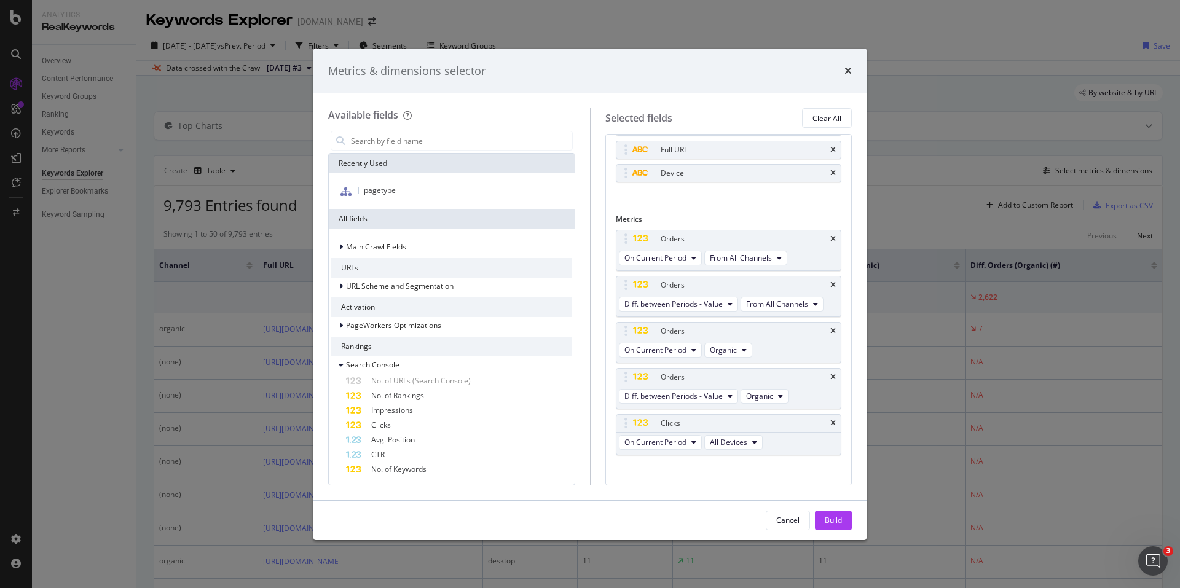
scroll to position [54, 0]
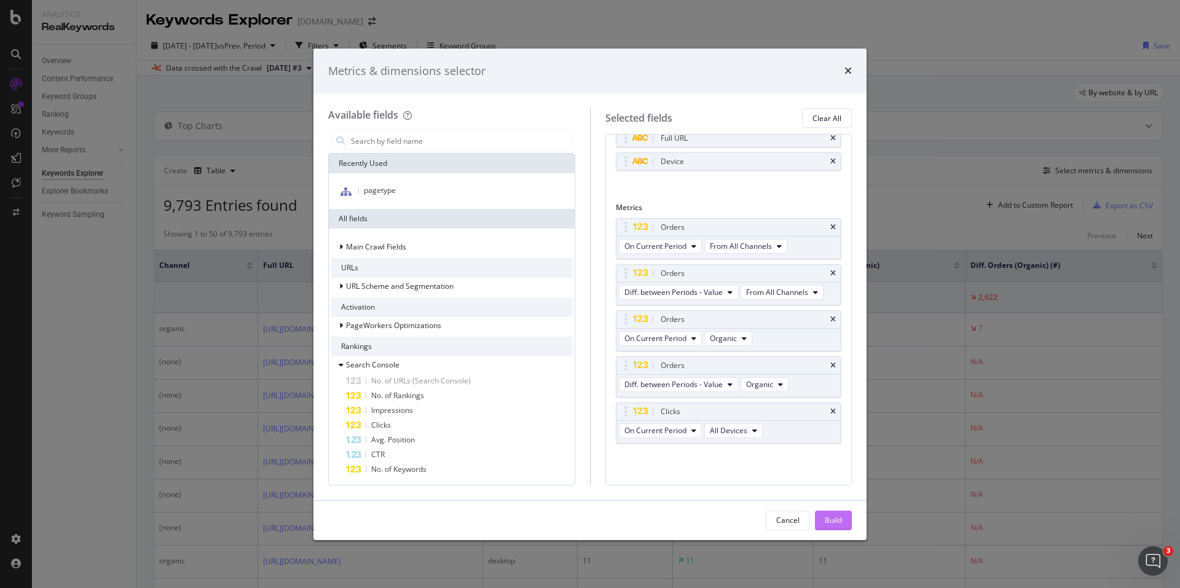
click at [823, 516] on button "Build" at bounding box center [833, 521] width 37 height 20
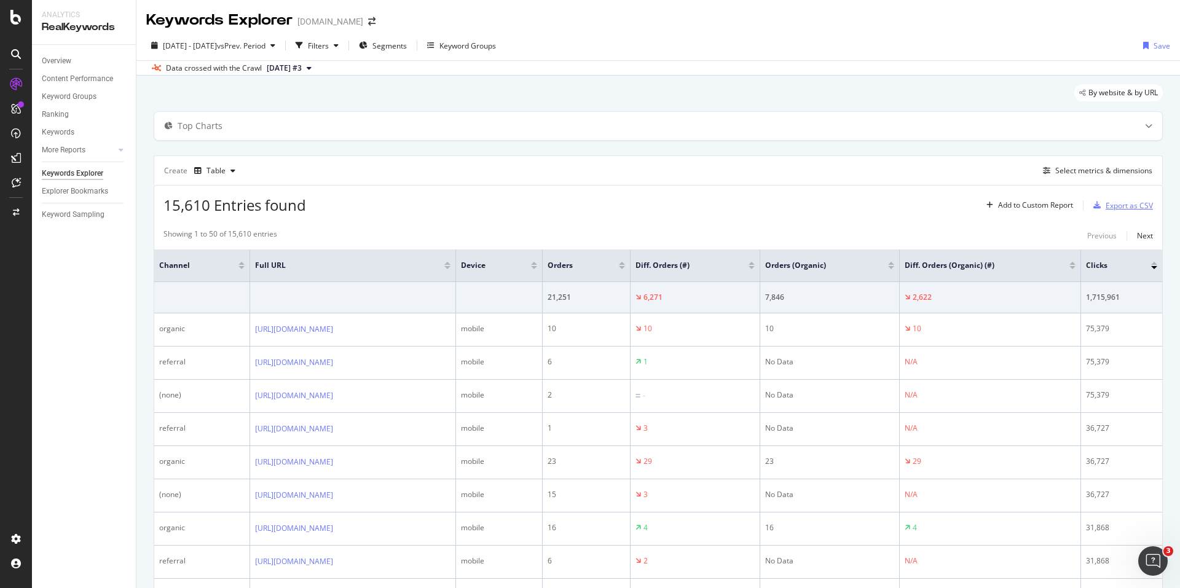
click at [1118, 202] on div "Export as CSV" at bounding box center [1128, 205] width 47 height 10
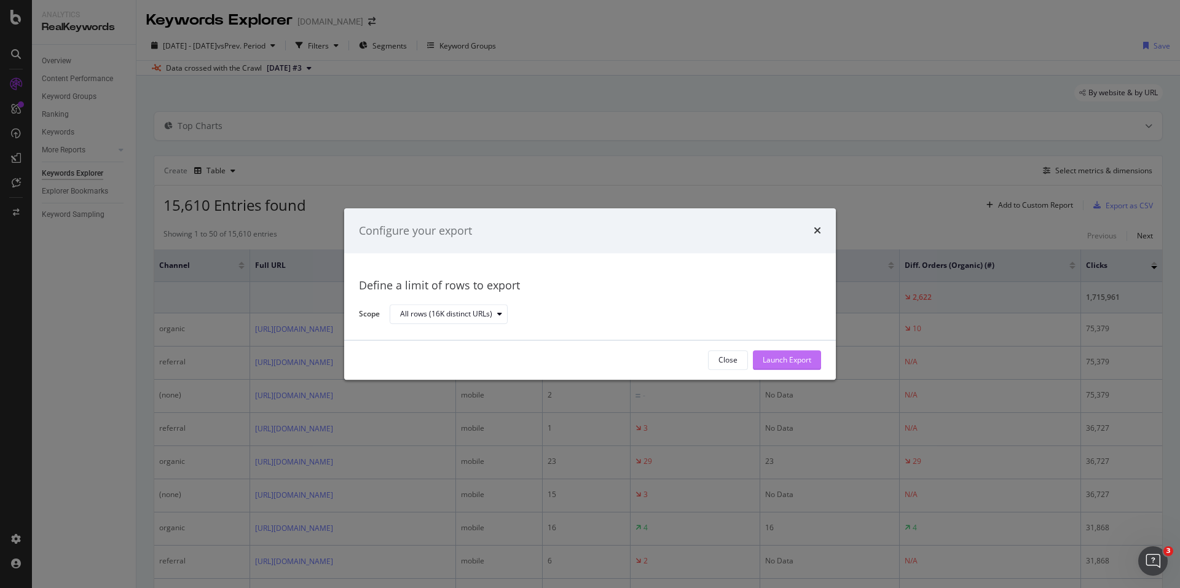
click at [786, 357] on div "Launch Export" at bounding box center [787, 360] width 49 height 10
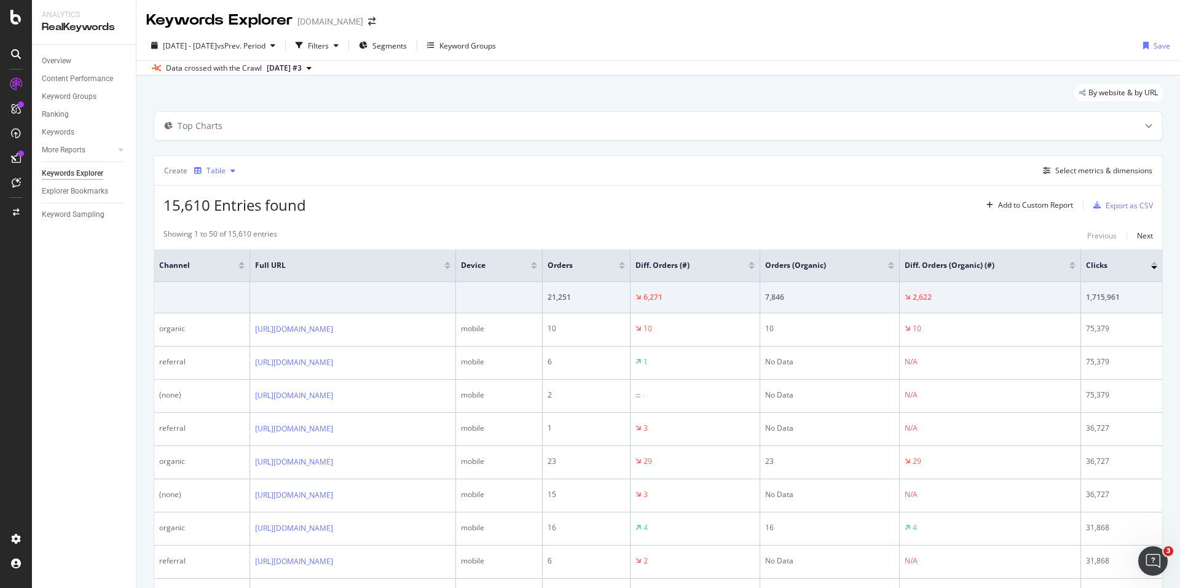
click at [218, 170] on div "Table" at bounding box center [215, 170] width 19 height 7
click at [1065, 170] on div "Select metrics & dimensions" at bounding box center [1103, 170] width 97 height 10
click at [1120, 207] on div "Export as CSV" at bounding box center [1128, 205] width 47 height 10
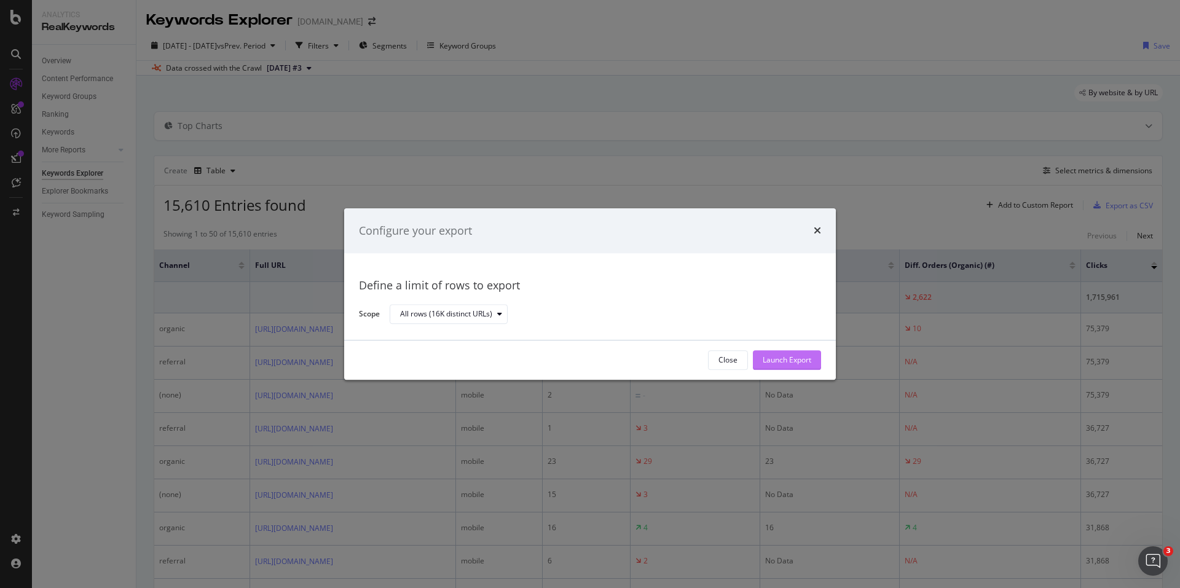
click at [804, 361] on div "Launch Export" at bounding box center [787, 360] width 49 height 10
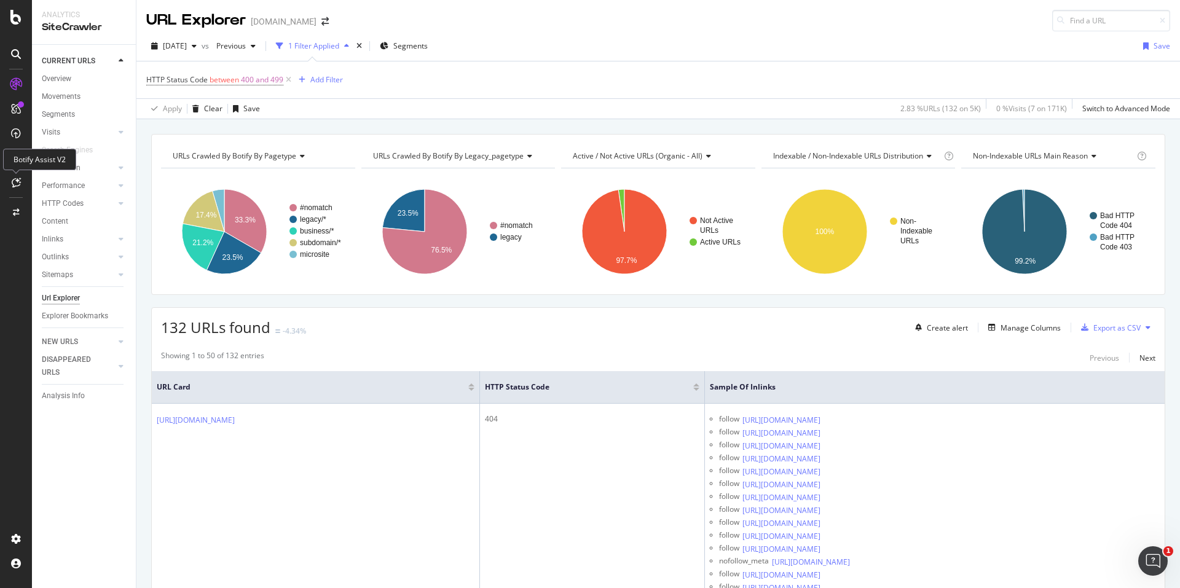
click at [18, 188] on div at bounding box center [16, 183] width 20 height 20
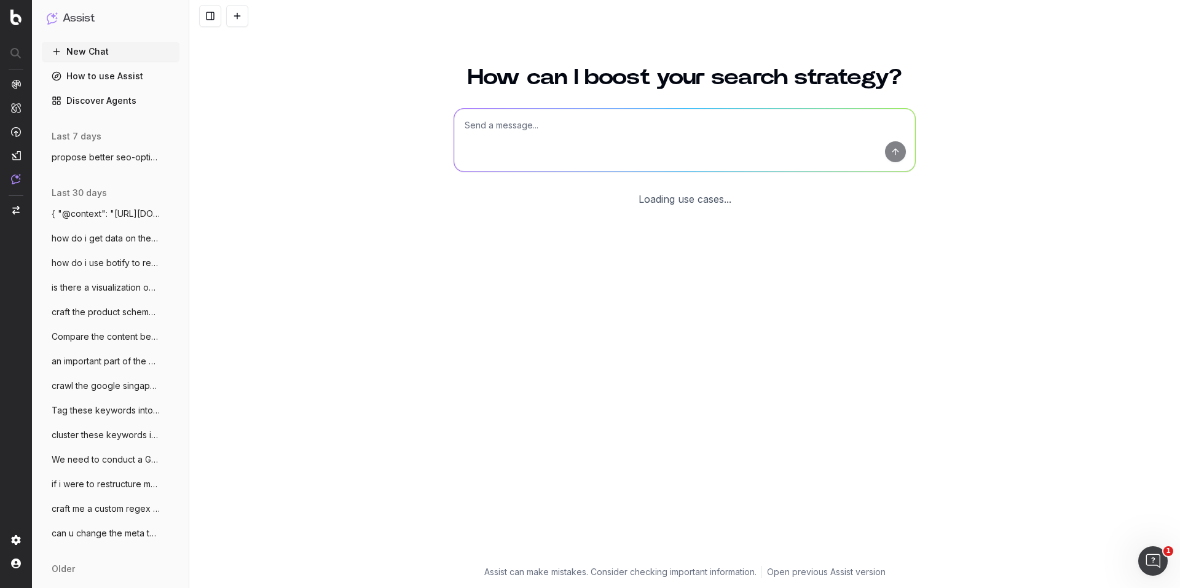
click at [507, 132] on textarea at bounding box center [684, 140] width 461 height 63
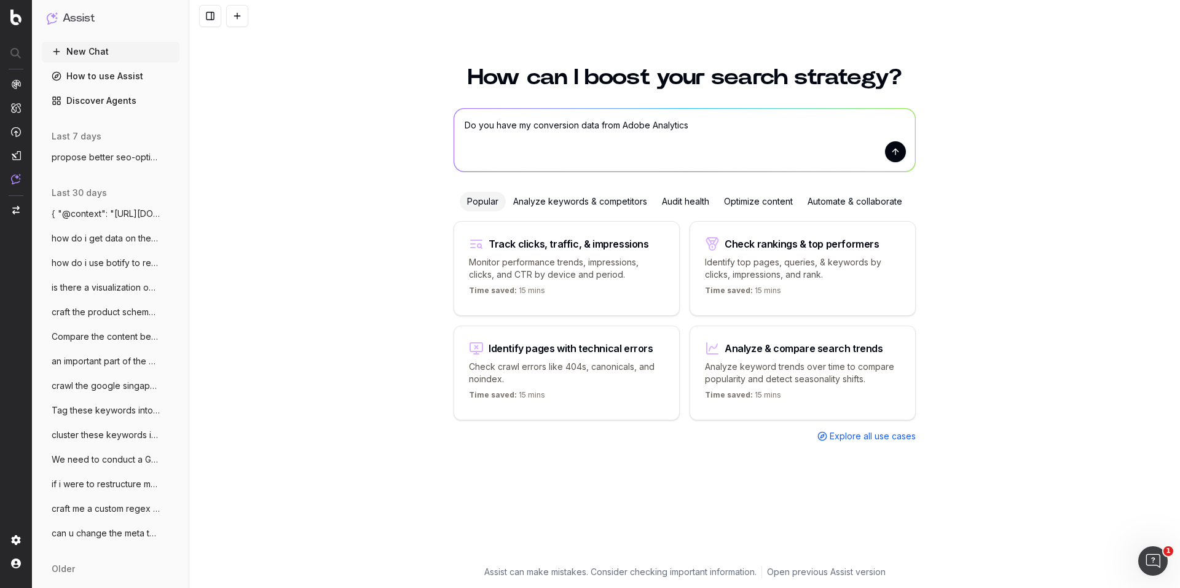
type textarea "Do you have my conversion data from Adobe Analytics?"
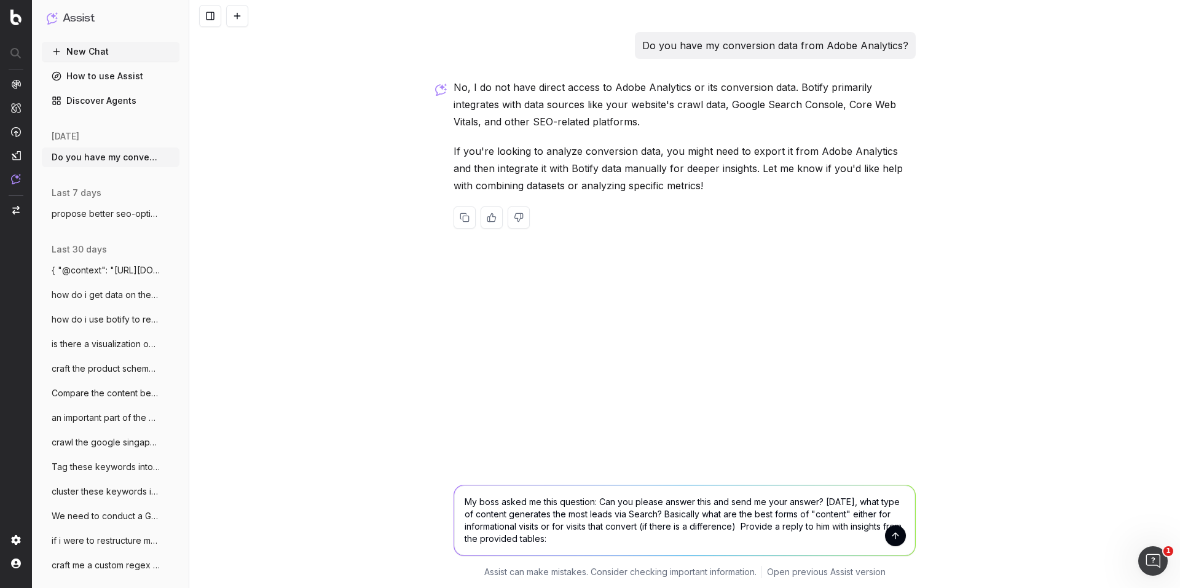
click at [600, 525] on textarea "My boss asked me this question: Can you please answer this and send me your ans…" at bounding box center [684, 520] width 461 height 70
click at [607, 543] on textarea "My boss asked me this question: Can you please answer this and send me your ans…" at bounding box center [684, 520] width 461 height 70
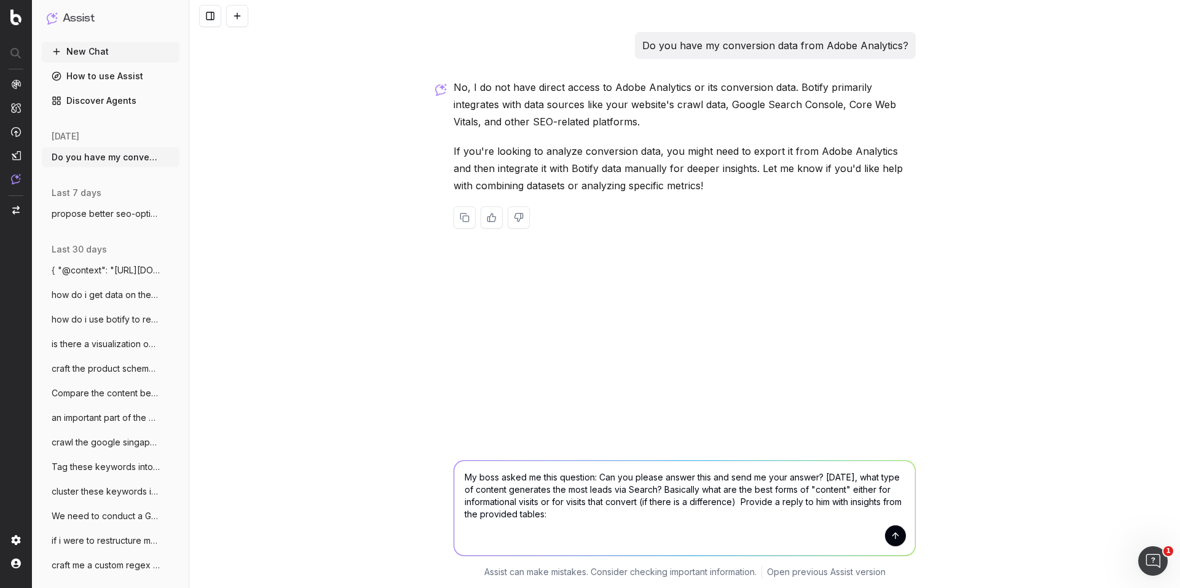
paste textarea
type textarea "My boss asked me this question: Can you please answer this and send me your ans…"
